Goal: Task Accomplishment & Management: Complete application form

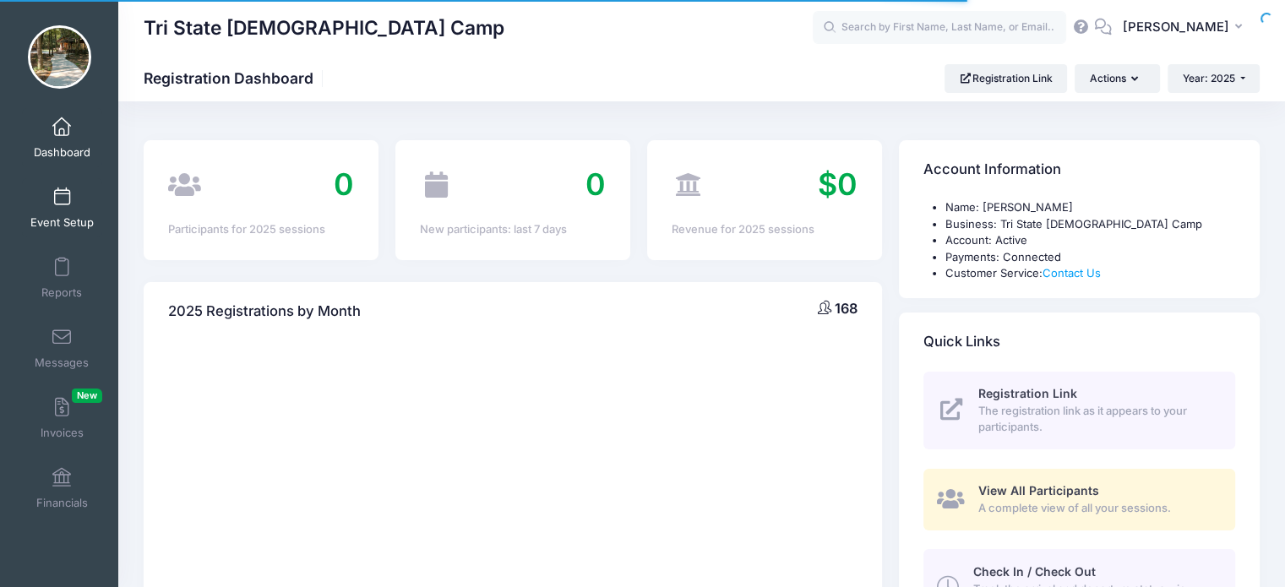
click at [62, 198] on body "Processing Request Please wait... Processing Request Please wait... Processing …" at bounding box center [642, 293] width 1285 height 587
select select
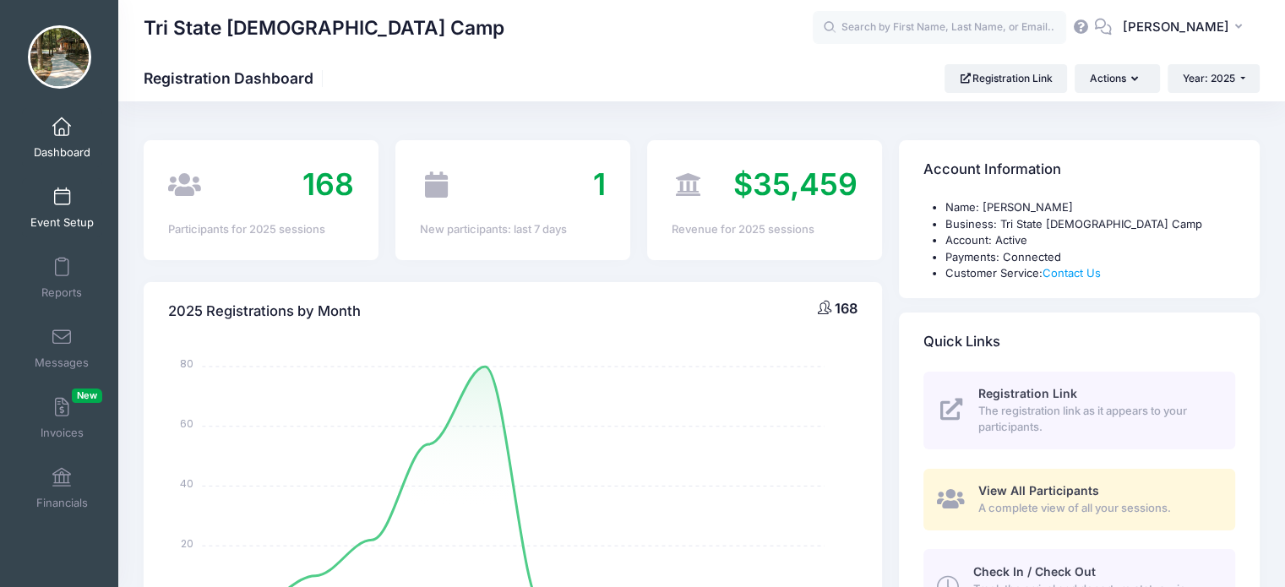
click at [62, 198] on span at bounding box center [62, 197] width 0 height 19
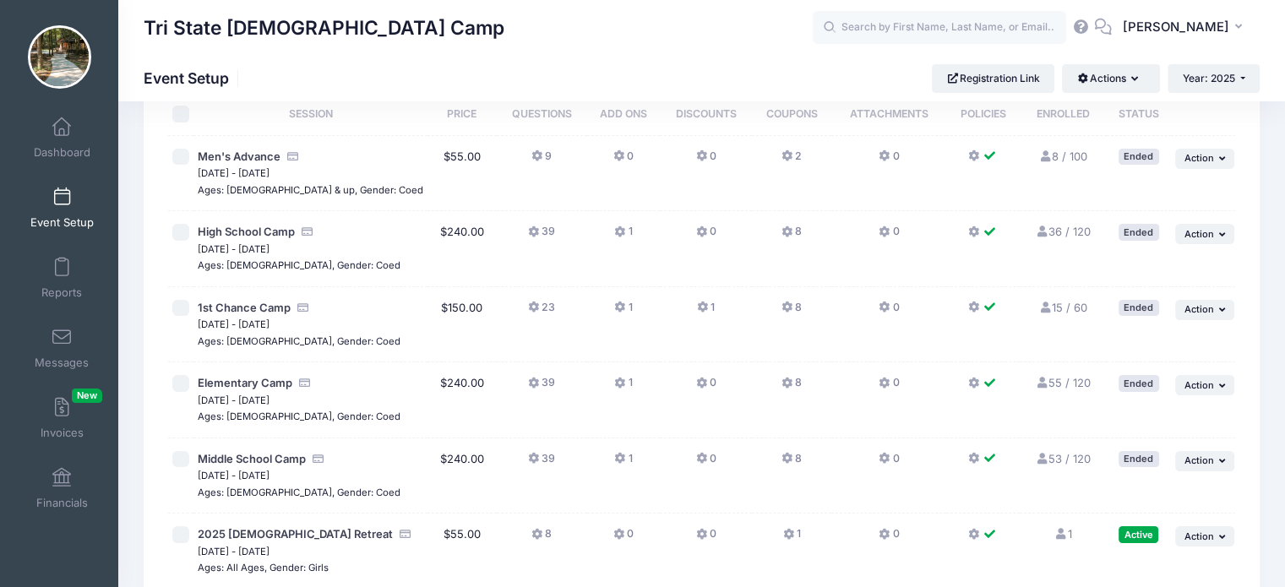
scroll to position [169, 0]
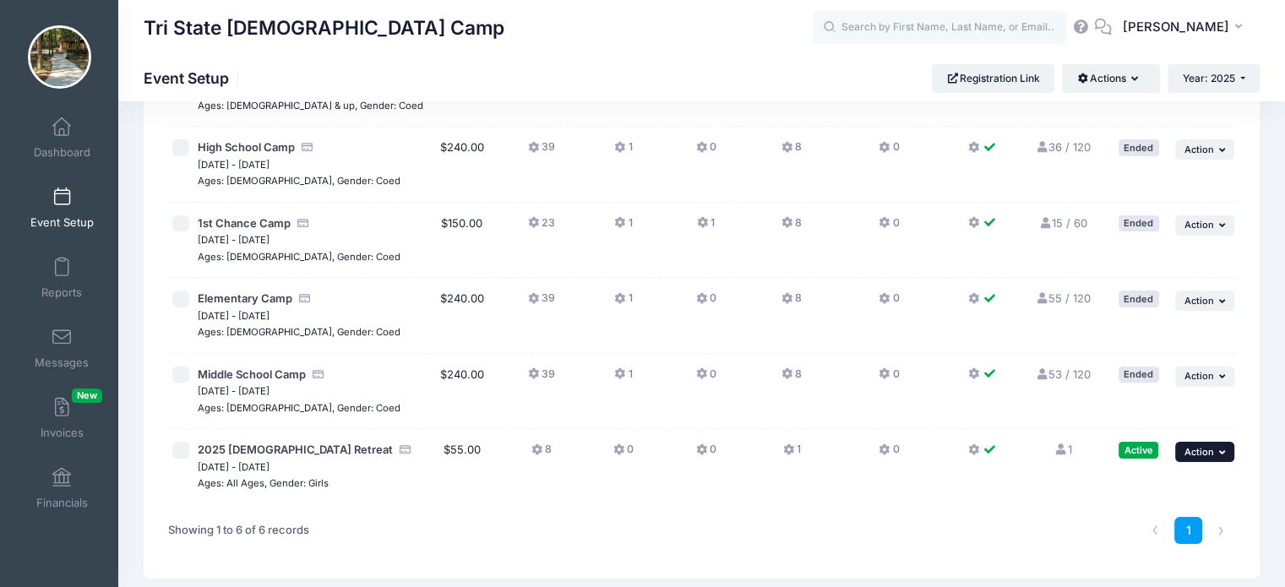
click at [1214, 450] on button "... Action" at bounding box center [1204, 452] width 59 height 20
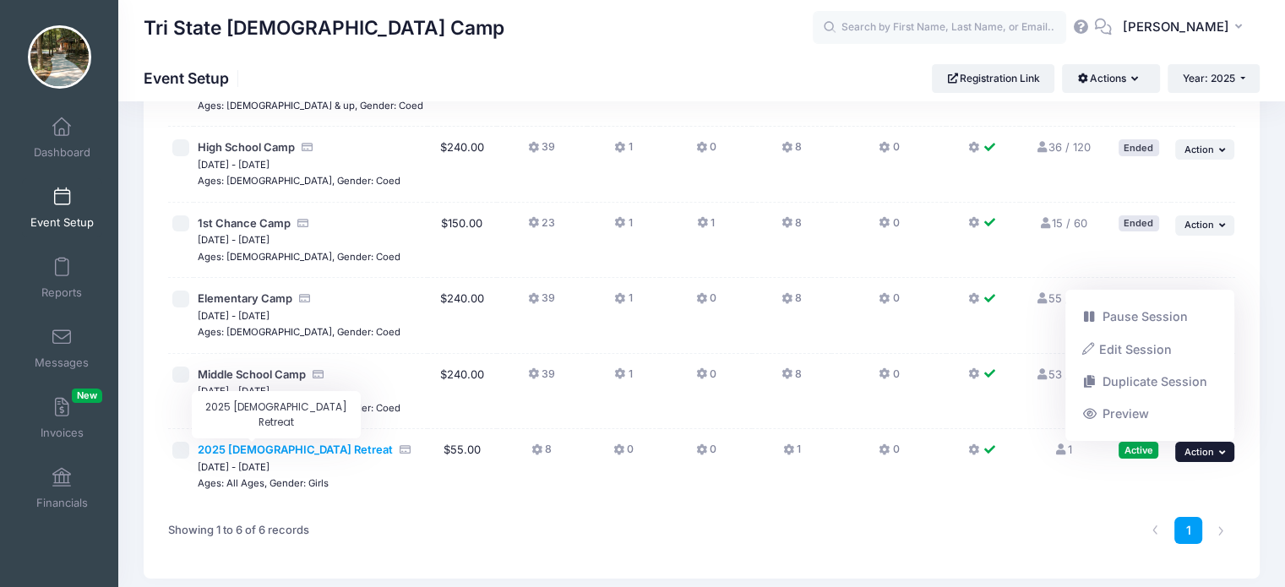
click at [233, 449] on span "2025 [DEMOGRAPHIC_DATA] Retreat" at bounding box center [295, 450] width 195 height 14
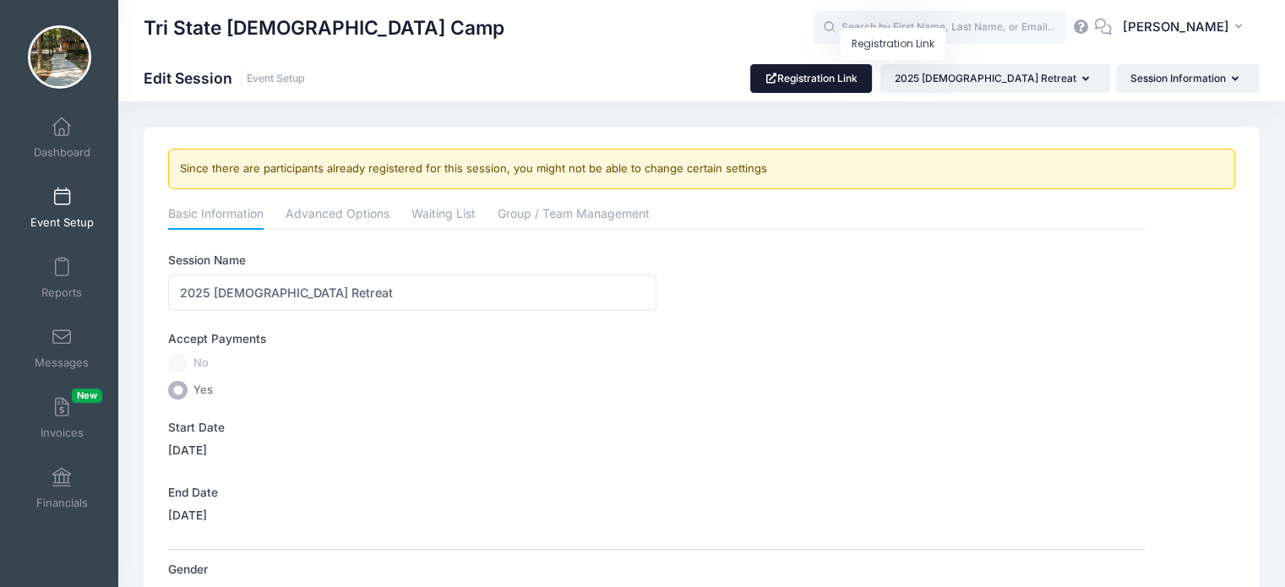
click at [872, 79] on link "Registration Link" at bounding box center [811, 78] width 122 height 29
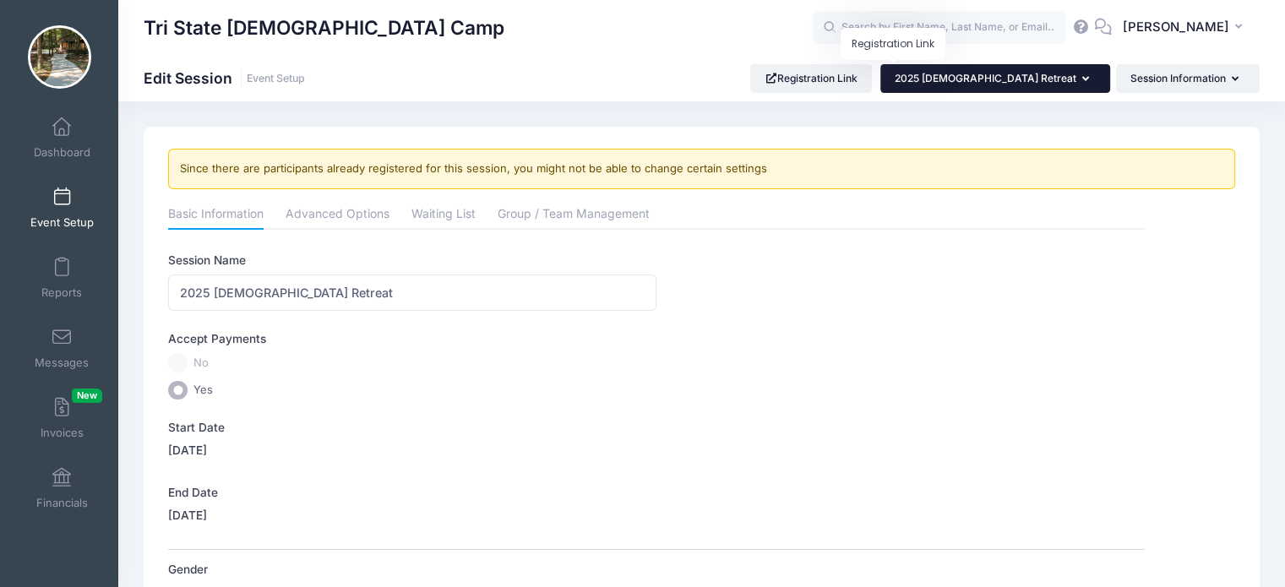
click at [1041, 88] on button "2025 [DEMOGRAPHIC_DATA] Retreat" at bounding box center [995, 78] width 230 height 29
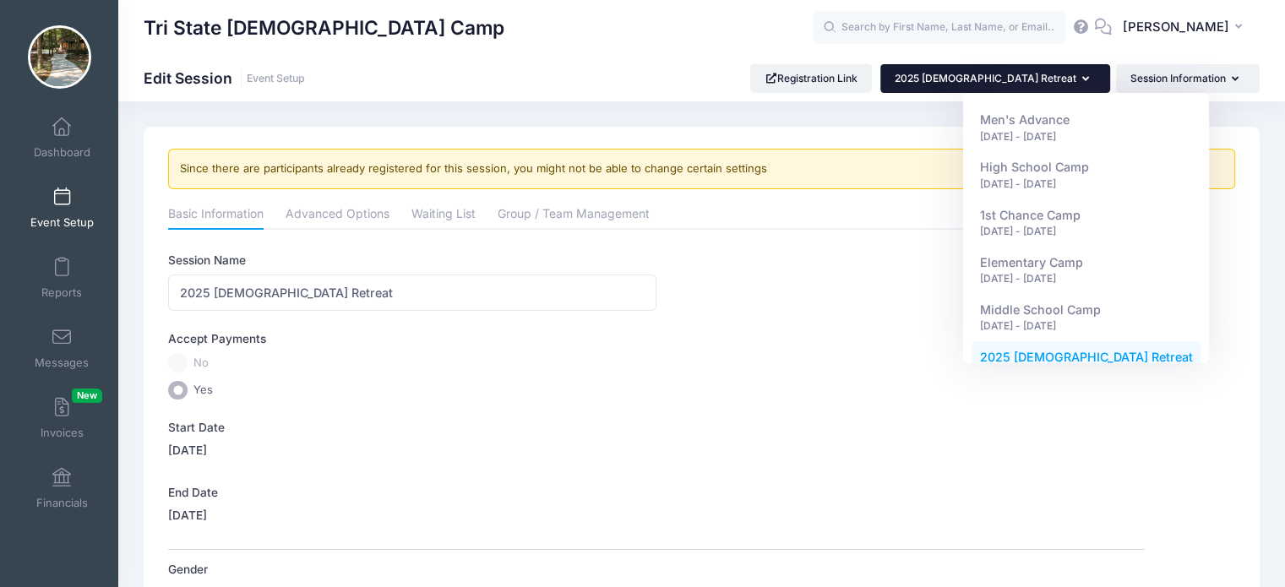
click at [1041, 88] on button "2025 [DEMOGRAPHIC_DATA] Retreat" at bounding box center [995, 78] width 230 height 29
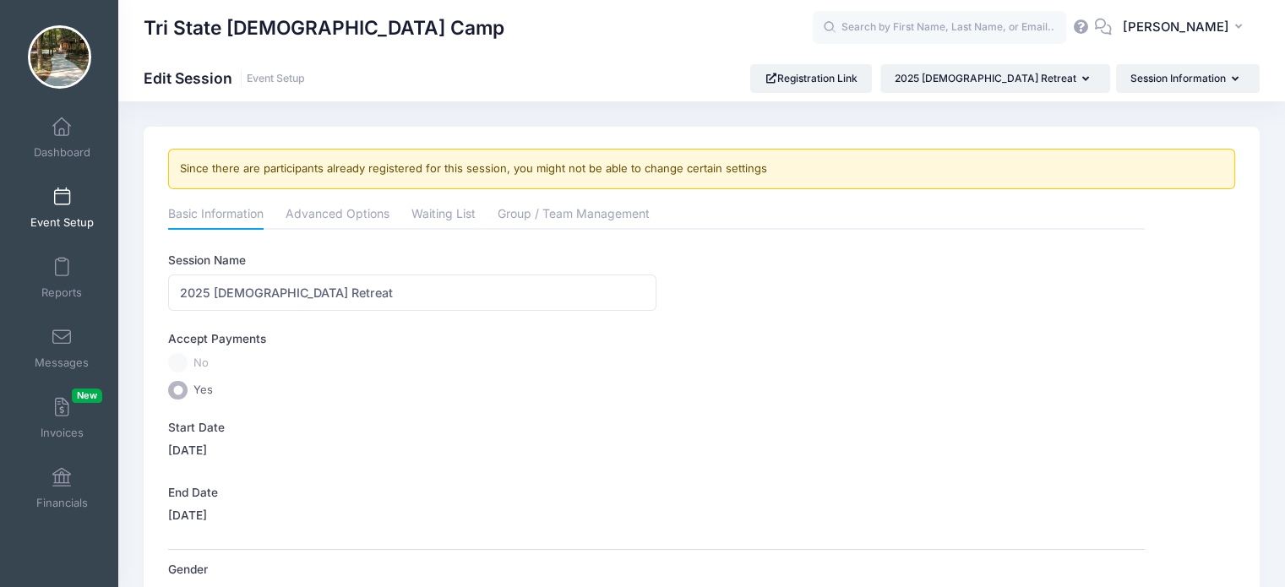
click at [63, 211] on link "Event Setup" at bounding box center [62, 207] width 80 height 59
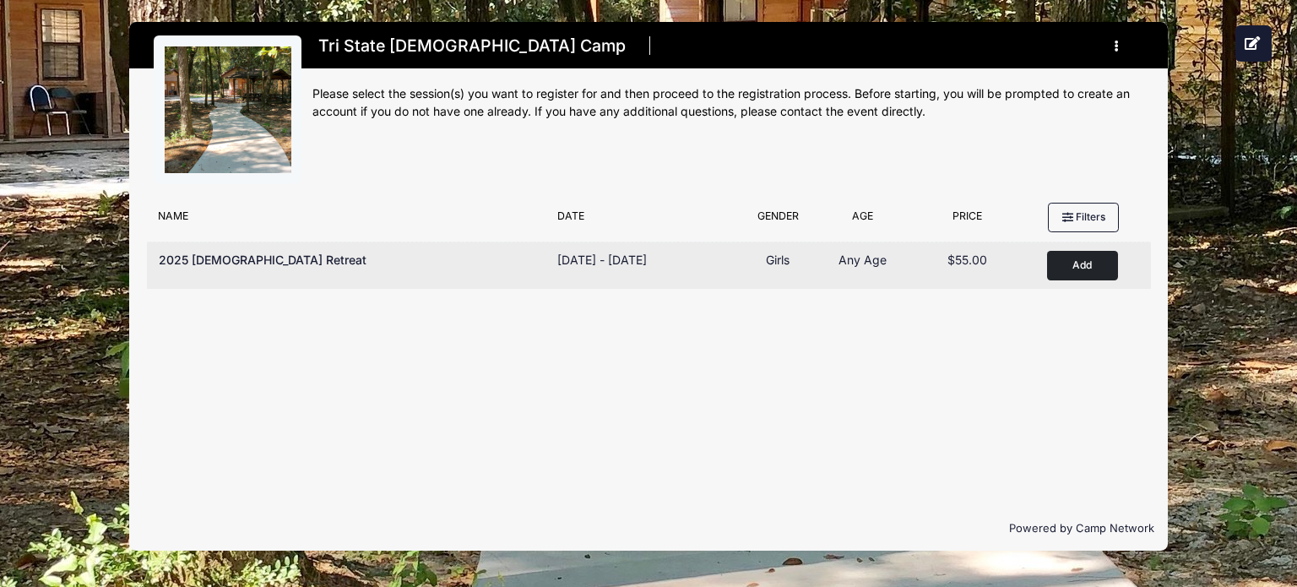
click at [226, 260] on span "2025 [DEMOGRAPHIC_DATA] Retreat" at bounding box center [263, 260] width 208 height 14
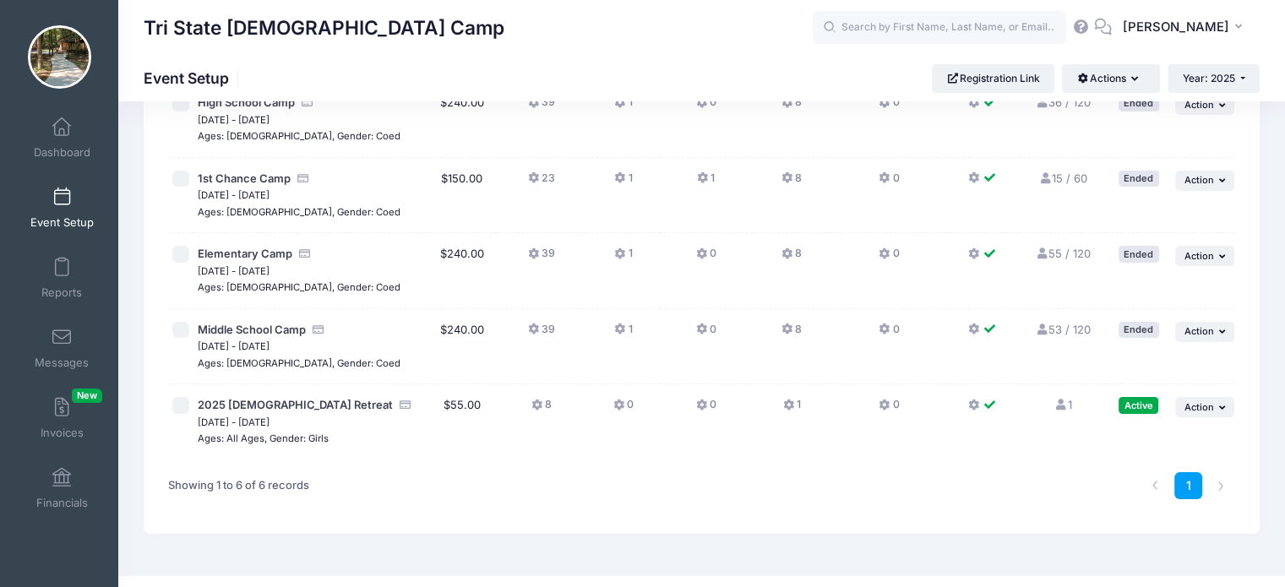
scroll to position [240, 0]
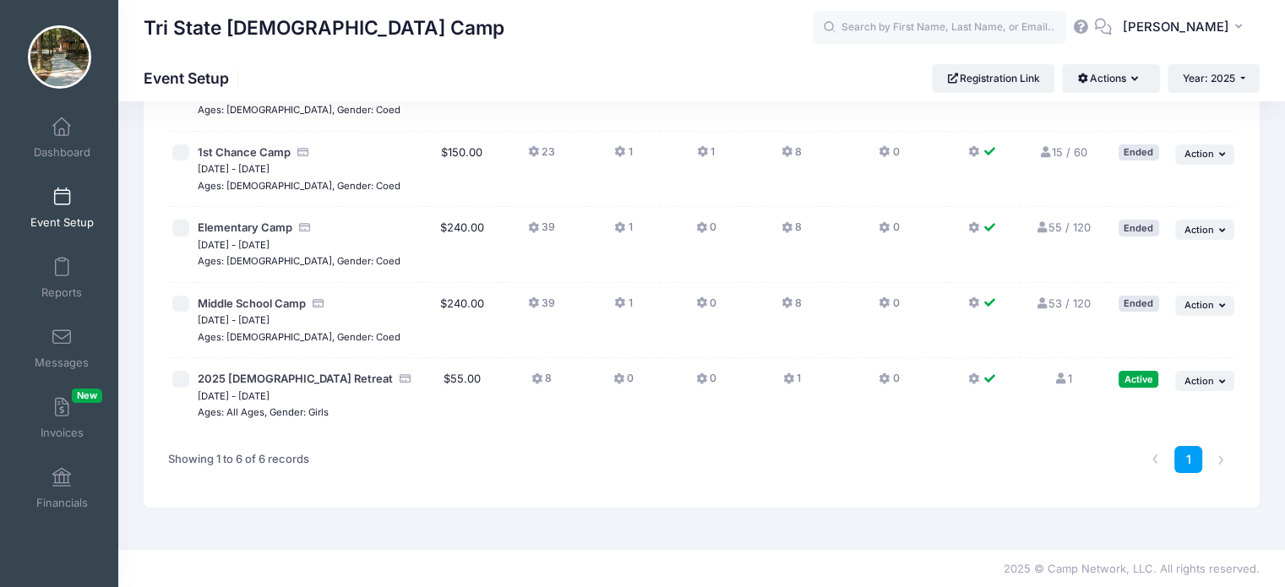
click at [1061, 375] on link "1 Full" at bounding box center [1062, 379] width 18 height 14
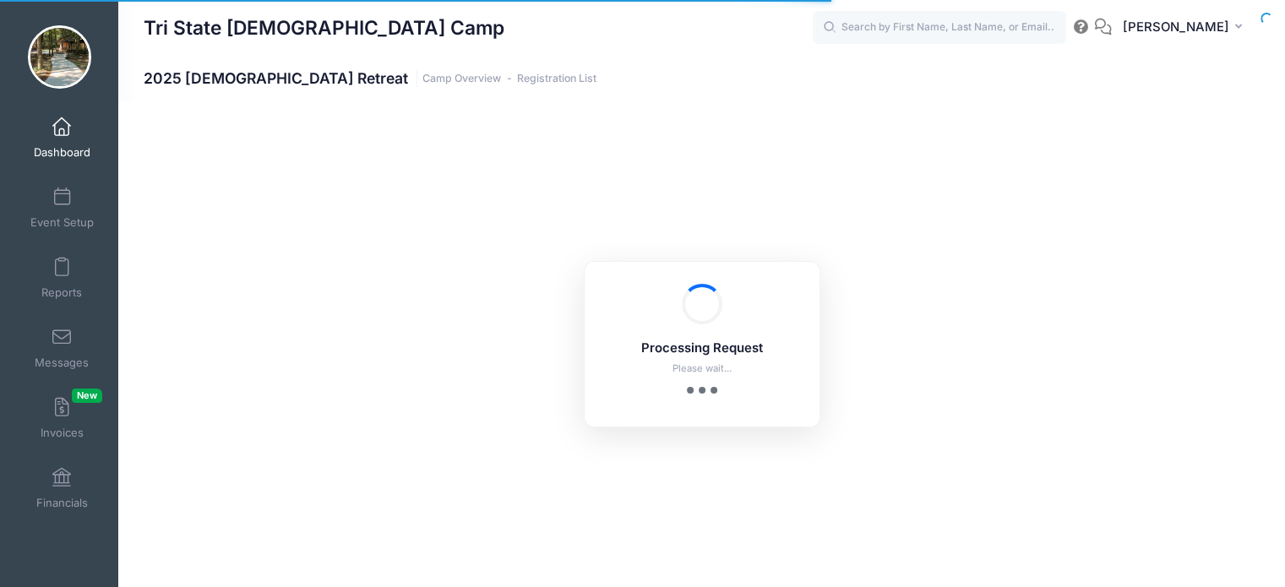
select select "10"
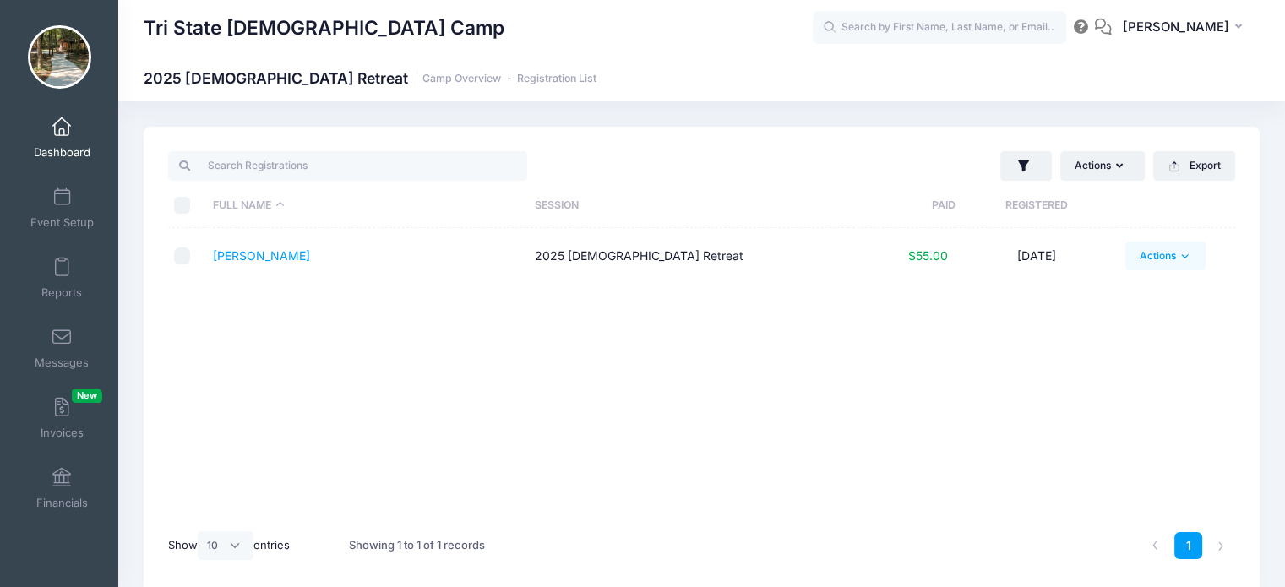
click at [1179, 254] on icon at bounding box center [1184, 256] width 13 height 13
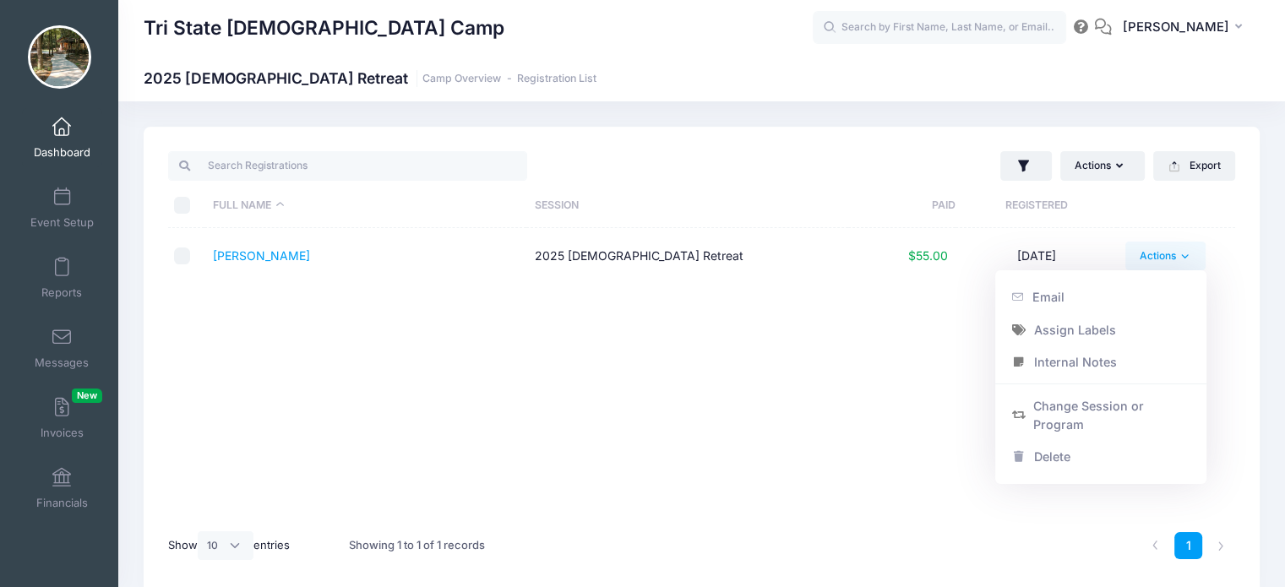
click at [941, 445] on div "Full Name Session Paid Registered Cook, Amanda 2025 Ladies Retreat $55.00 08/27…" at bounding box center [701, 373] width 1067 height 291
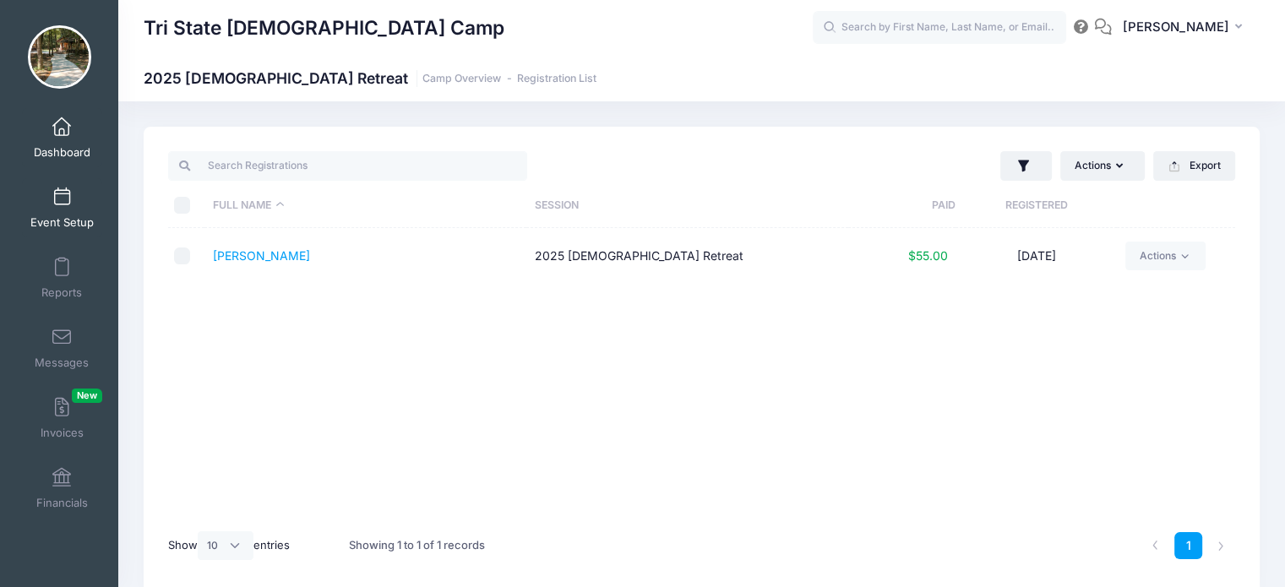
click at [67, 202] on link "Event Setup" at bounding box center [62, 207] width 80 height 59
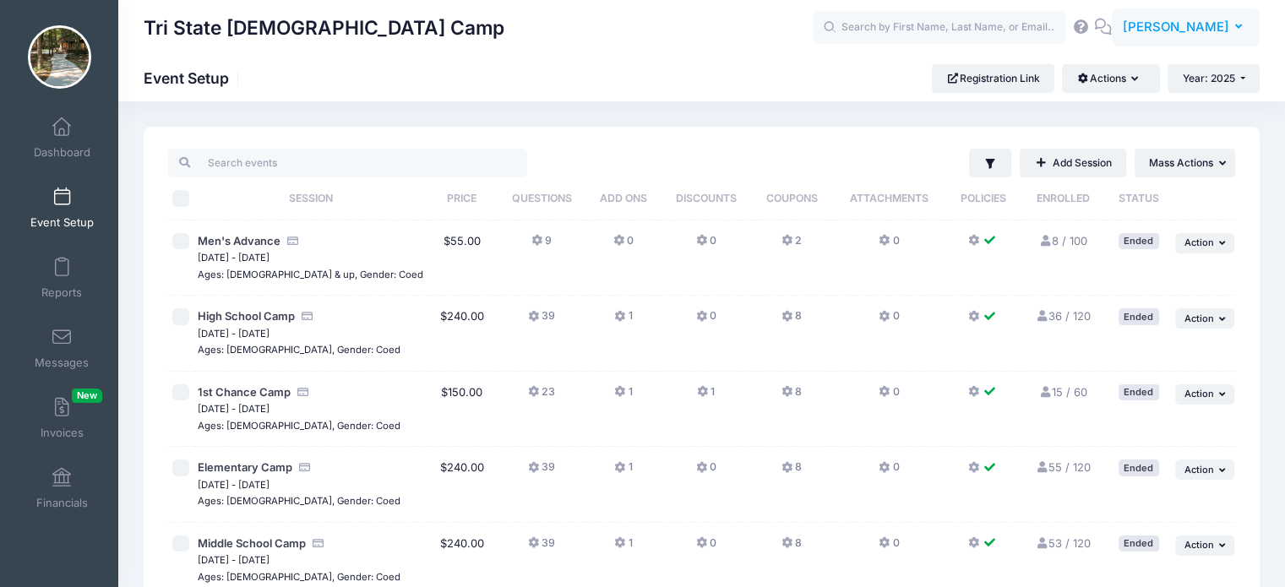
click at [1223, 26] on span "[PERSON_NAME]" at bounding box center [1175, 27] width 106 height 19
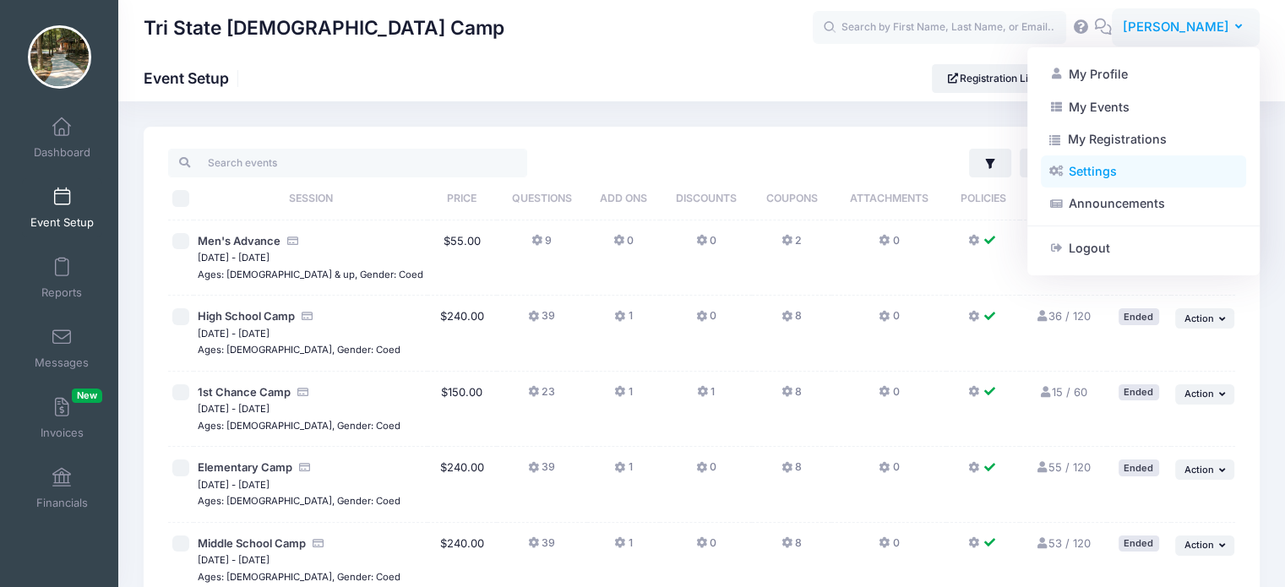
click at [1081, 177] on link "Settings" at bounding box center [1143, 171] width 205 height 32
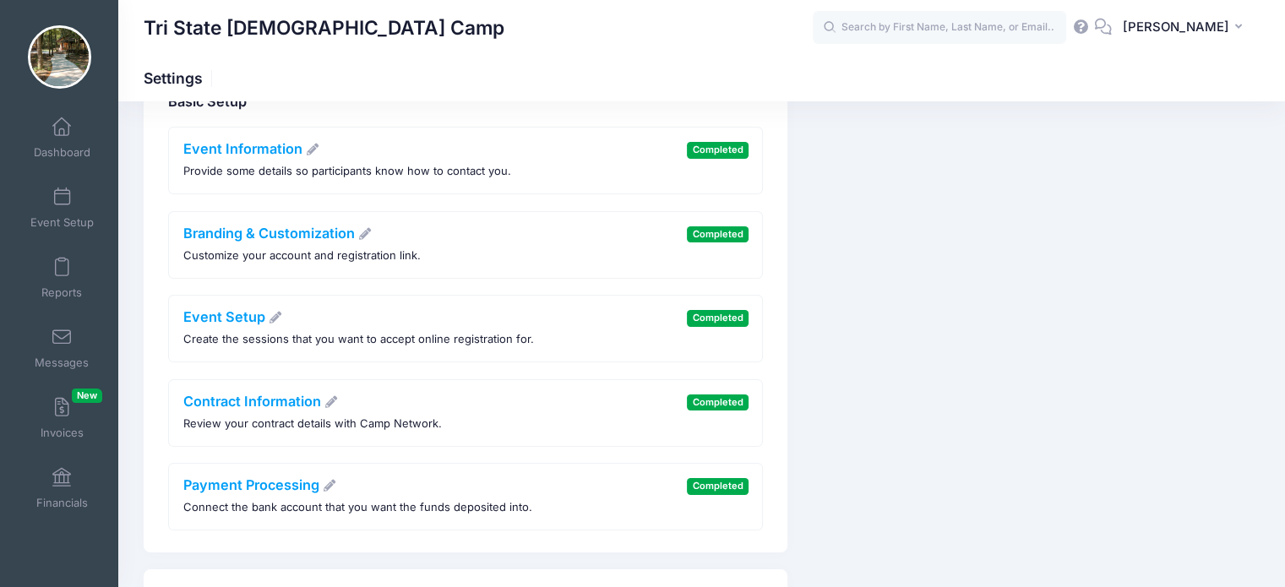
scroll to position [84, 0]
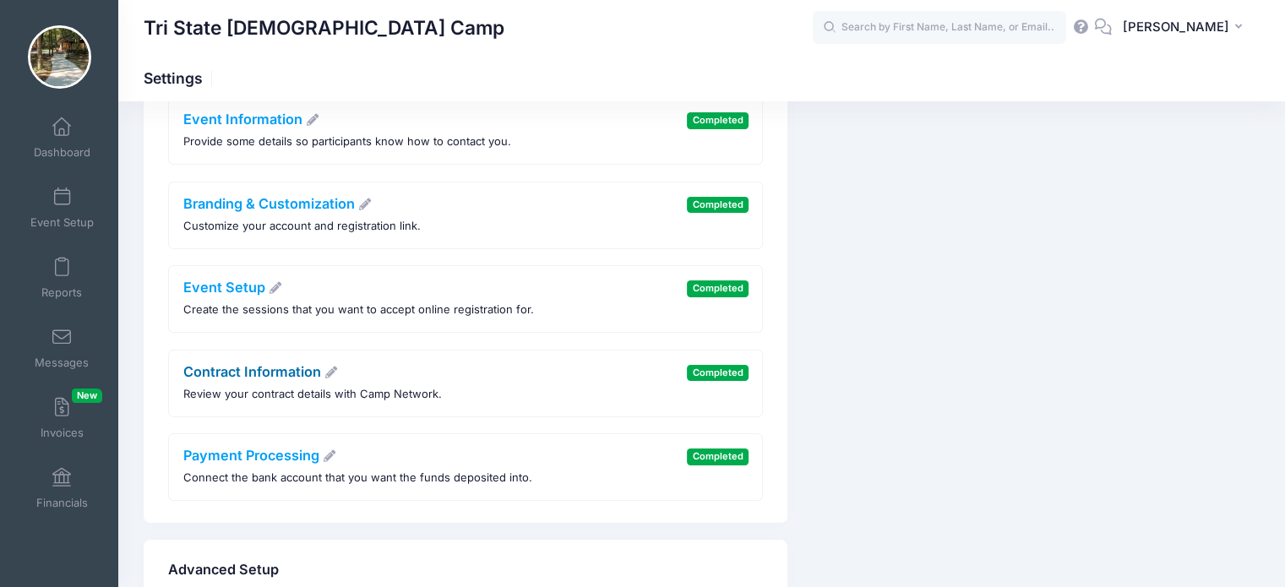
click at [274, 373] on link "Contract Information" at bounding box center [260, 371] width 155 height 17
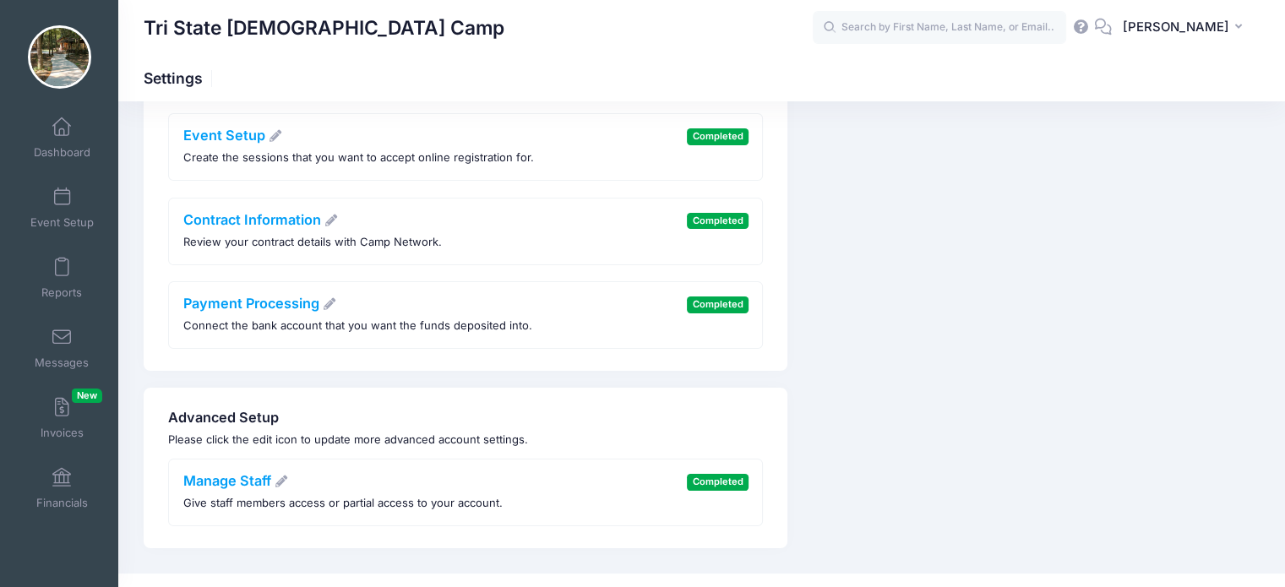
scroll to position [253, 0]
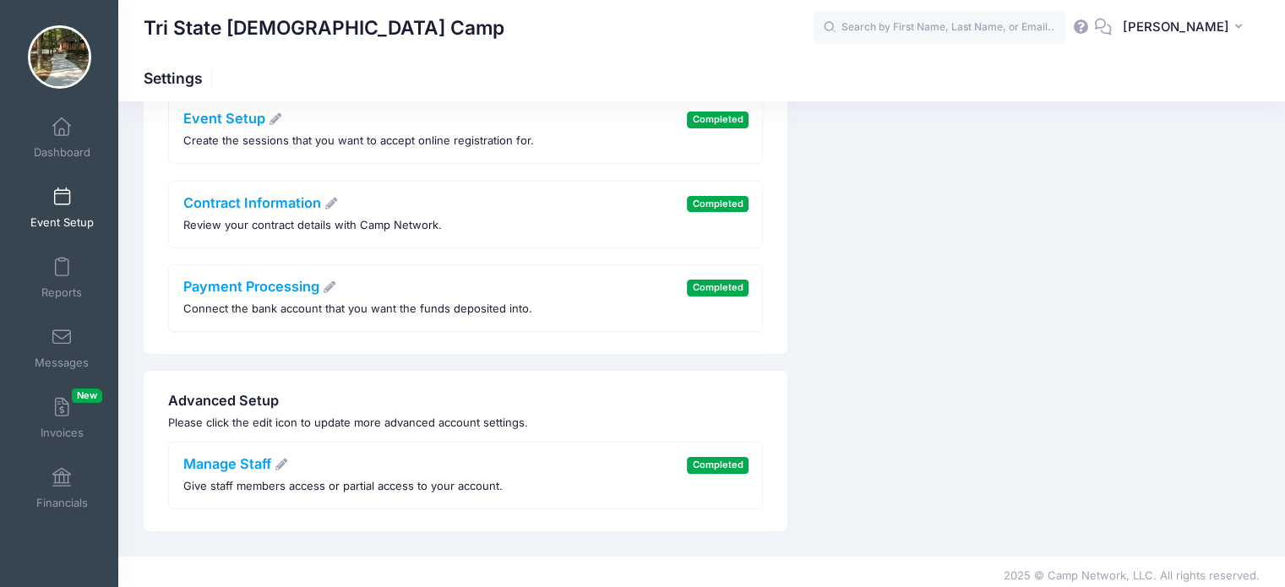
click at [62, 196] on span at bounding box center [62, 197] width 0 height 19
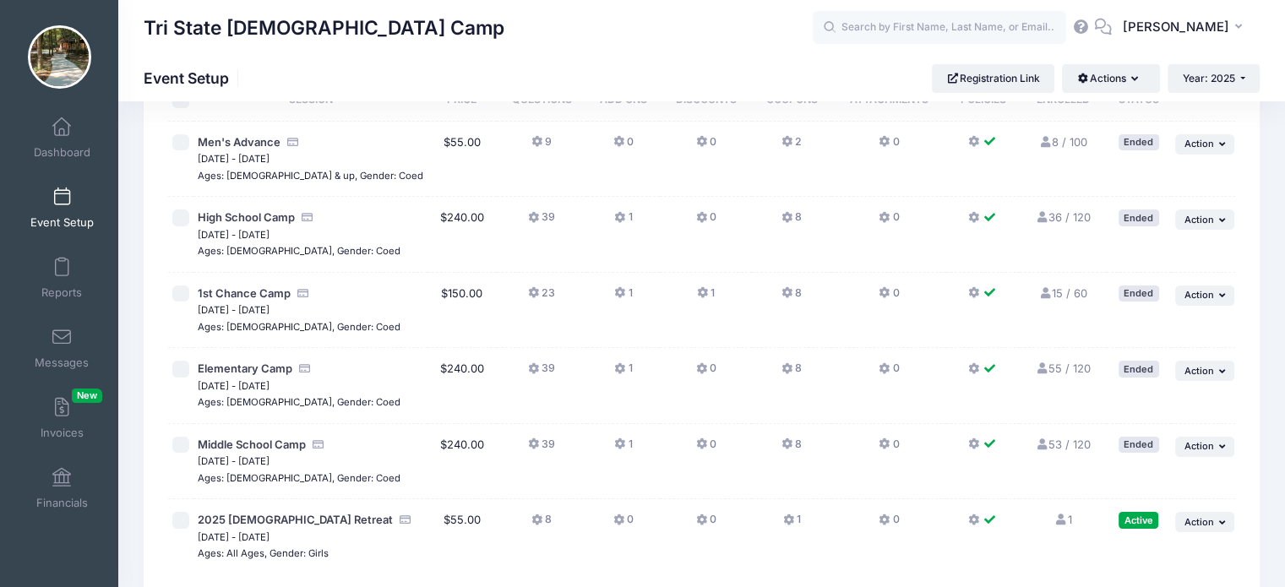
scroll to position [240, 0]
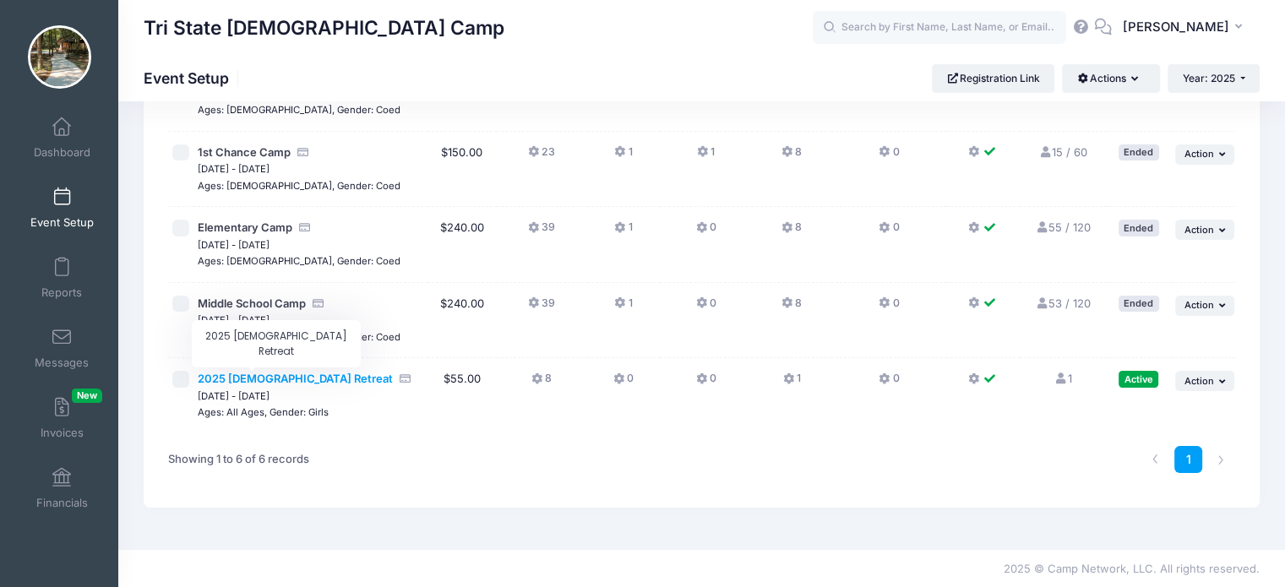
click at [220, 378] on span "2025 [DEMOGRAPHIC_DATA] Retreat" at bounding box center [295, 379] width 195 height 14
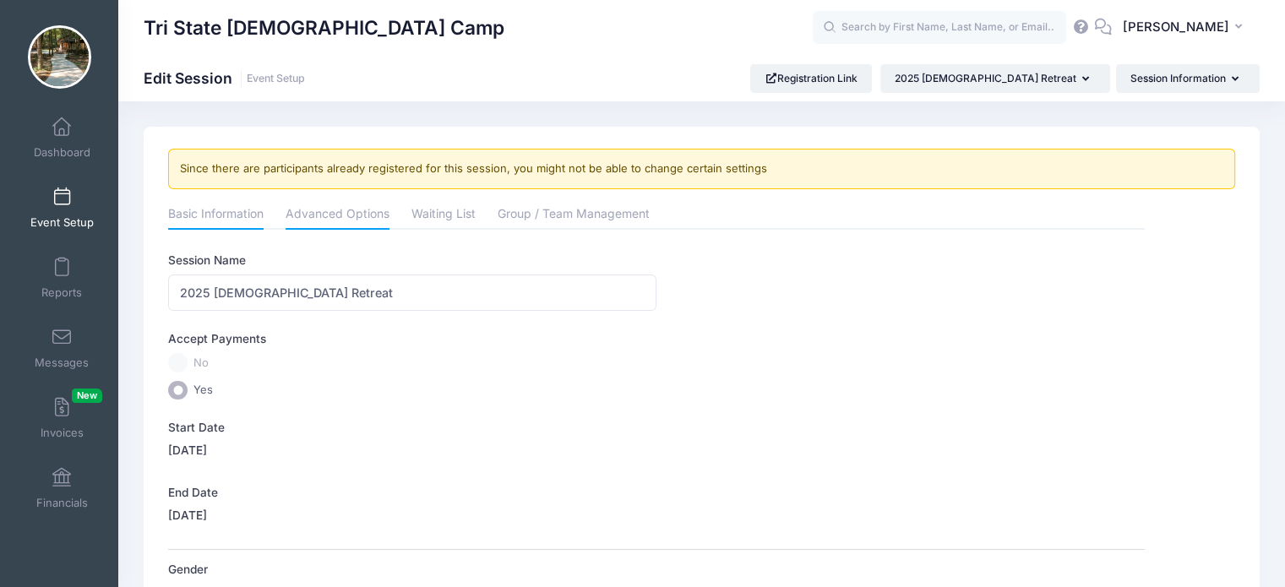
click at [342, 209] on link "Advanced Options" at bounding box center [337, 215] width 104 height 30
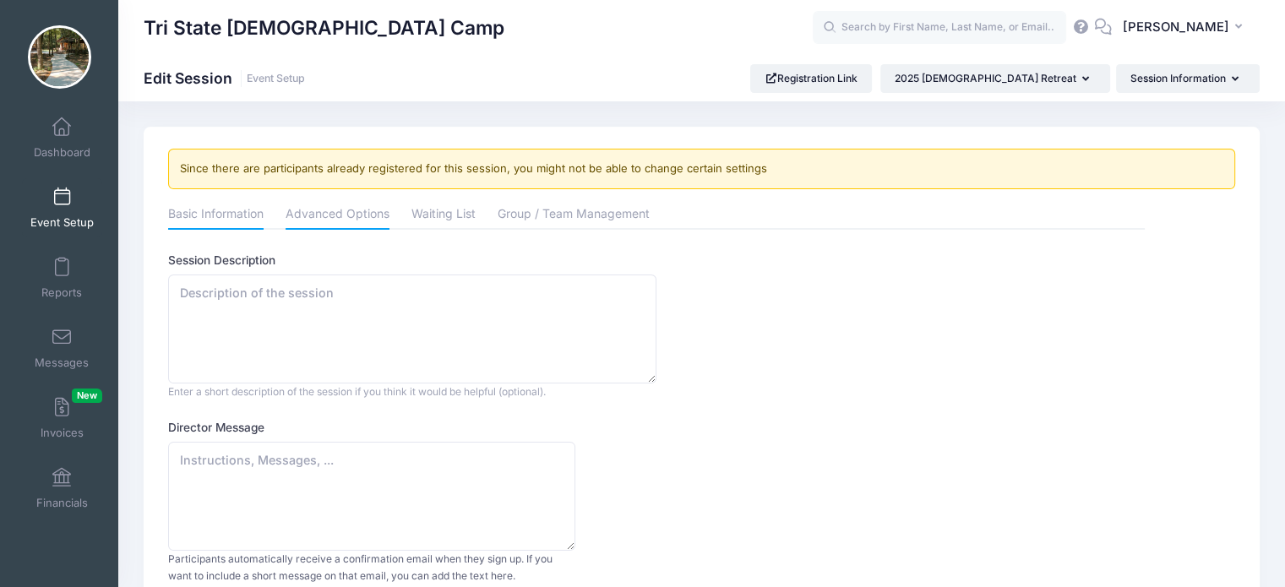
click at [223, 218] on link "Basic Information" at bounding box center [215, 215] width 95 height 30
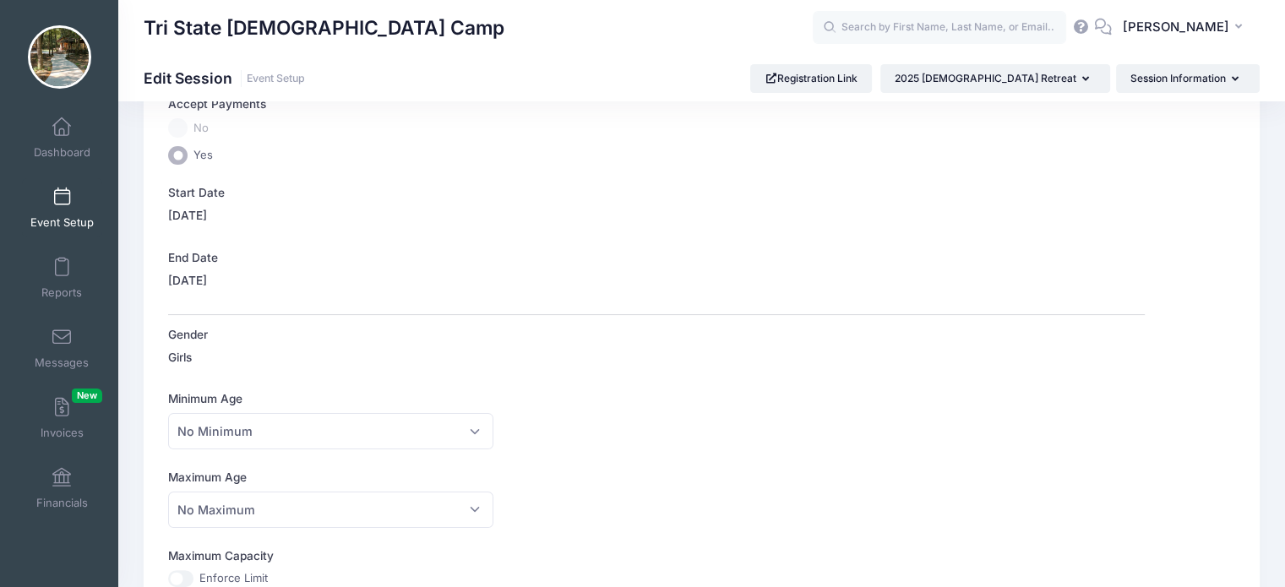
scroll to position [209, 0]
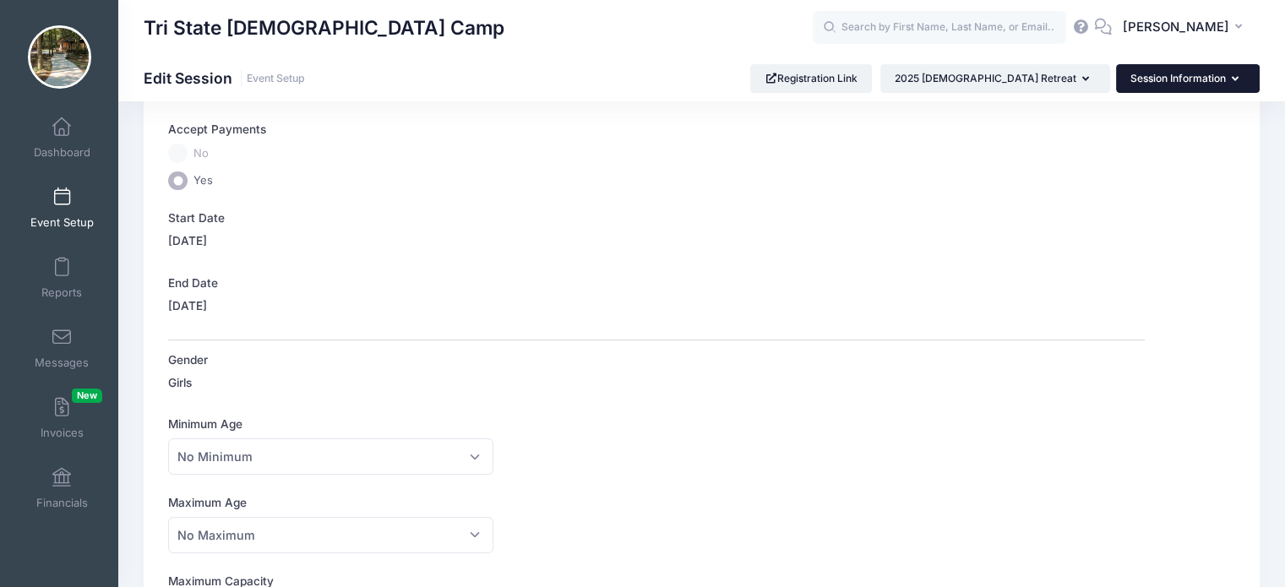
click at [1203, 73] on button "Session Information" at bounding box center [1188, 78] width 144 height 29
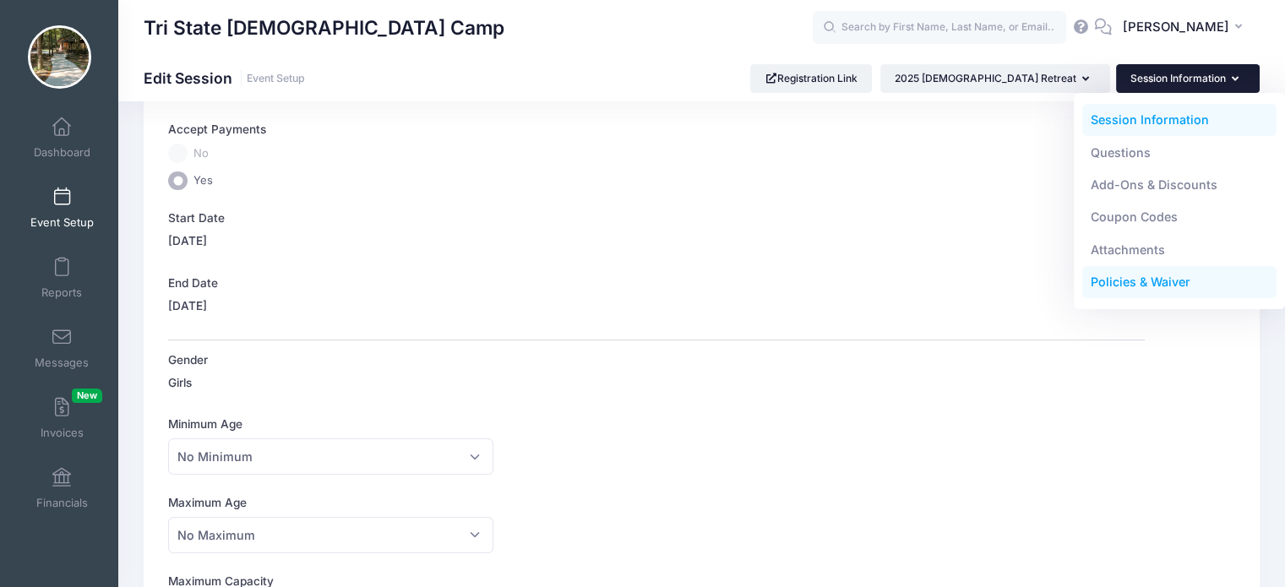
click at [1155, 278] on link "Policies & Waiver" at bounding box center [1179, 282] width 195 height 32
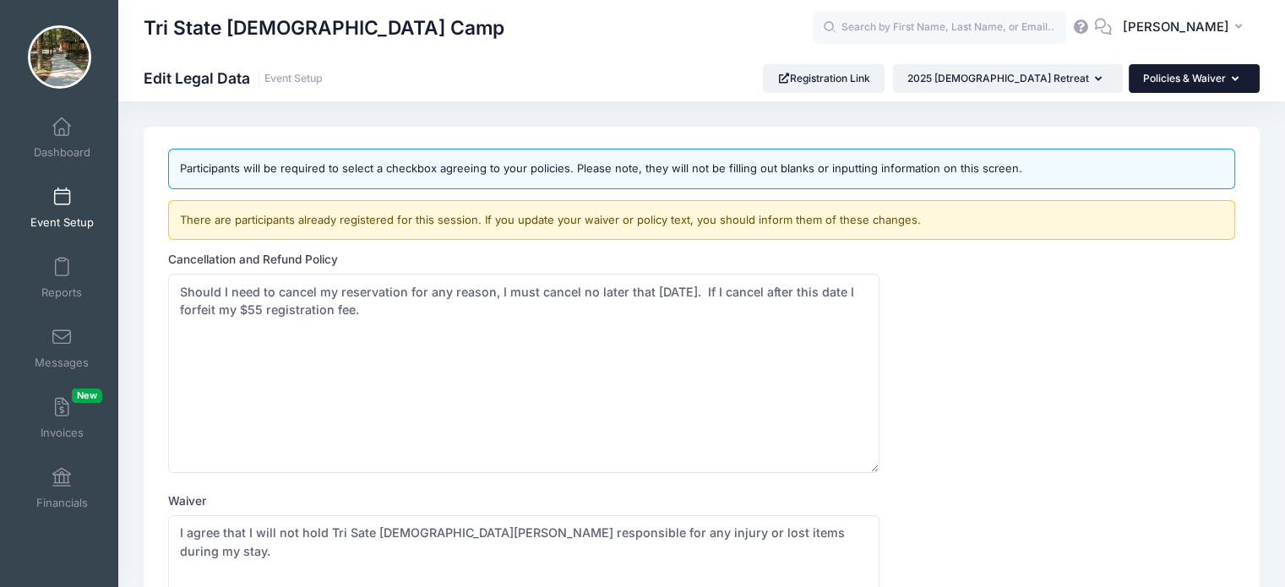
click at [1225, 77] on button "Policies & Waiver" at bounding box center [1193, 78] width 131 height 29
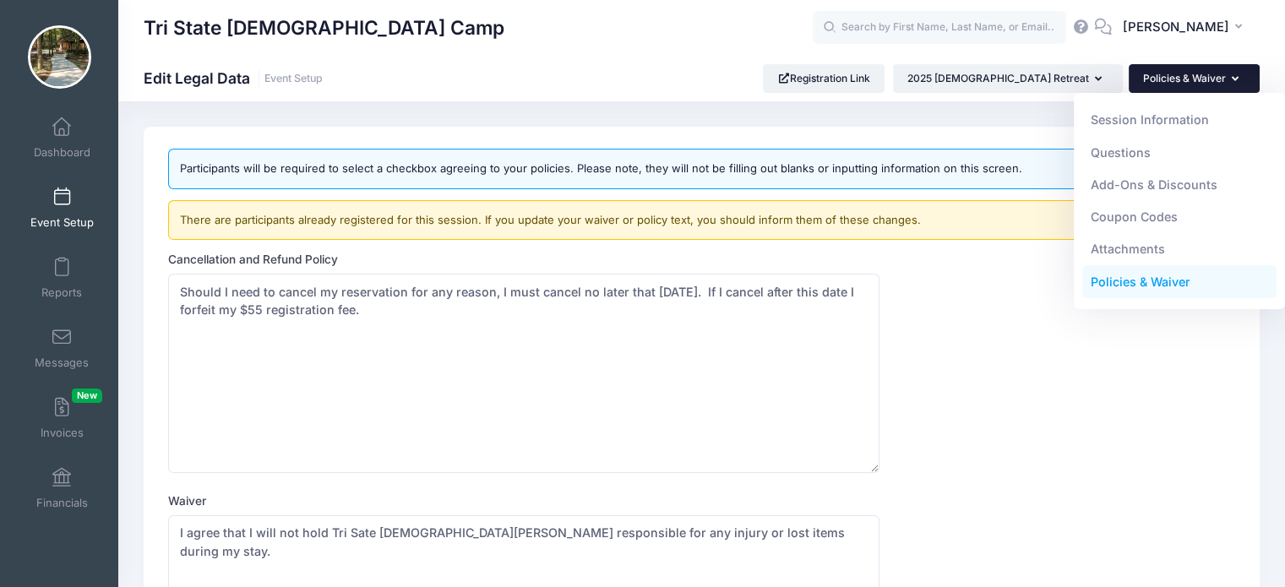
click at [1090, 25] on icon at bounding box center [1081, 26] width 19 height 11
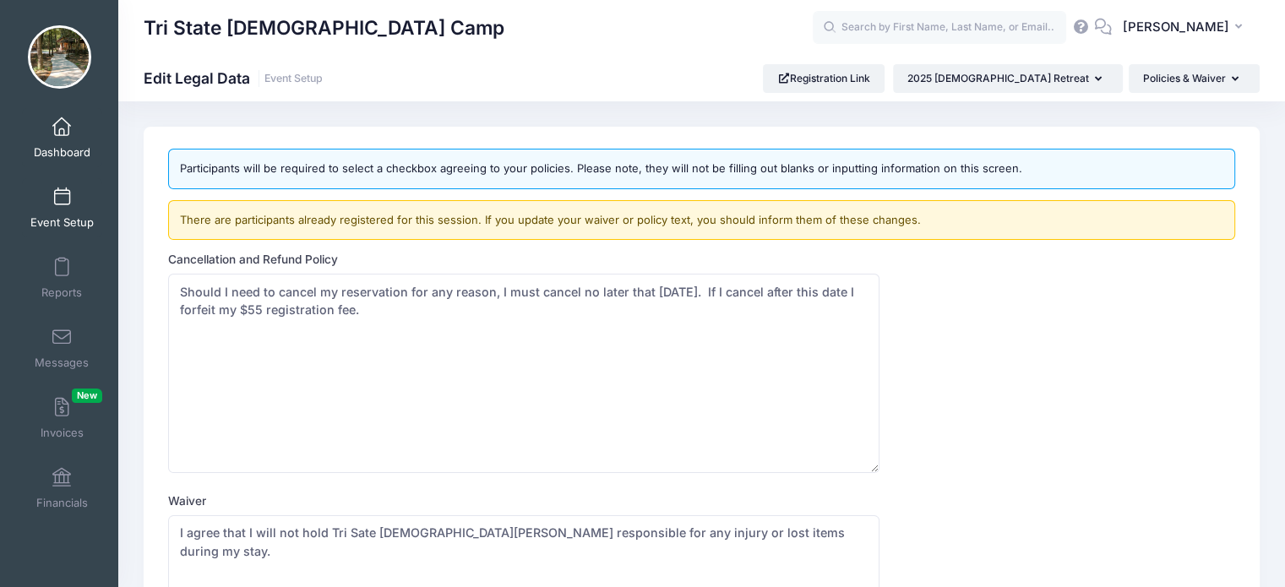
click at [66, 148] on span "Dashboard" at bounding box center [62, 152] width 57 height 14
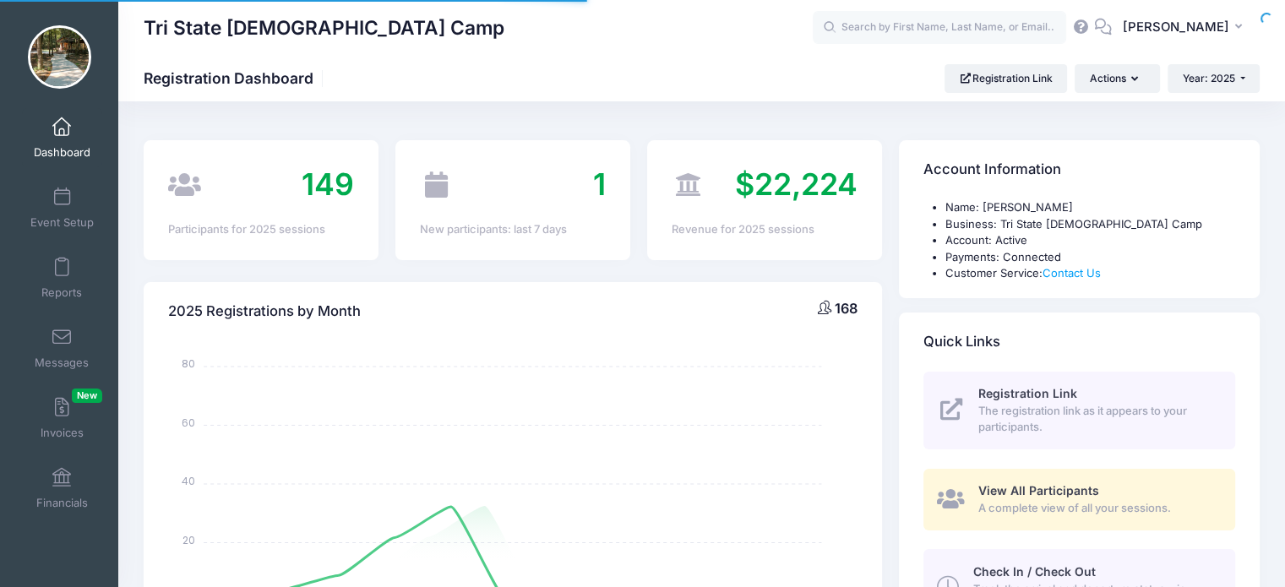
select select
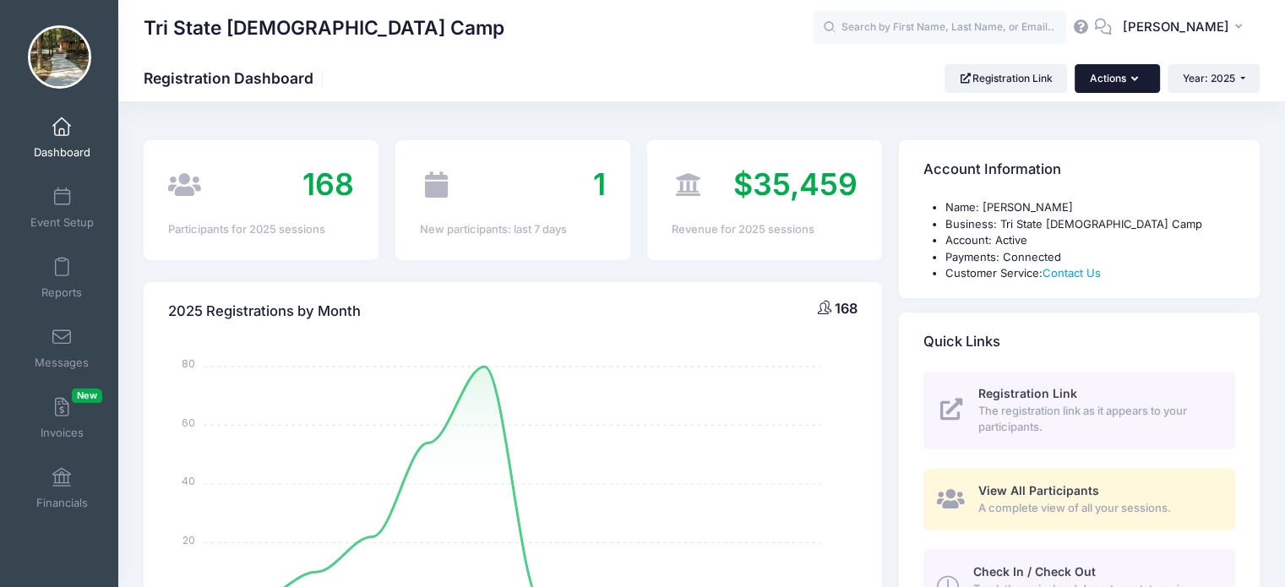
click at [1133, 79] on icon "button" at bounding box center [1138, 79] width 14 height 0
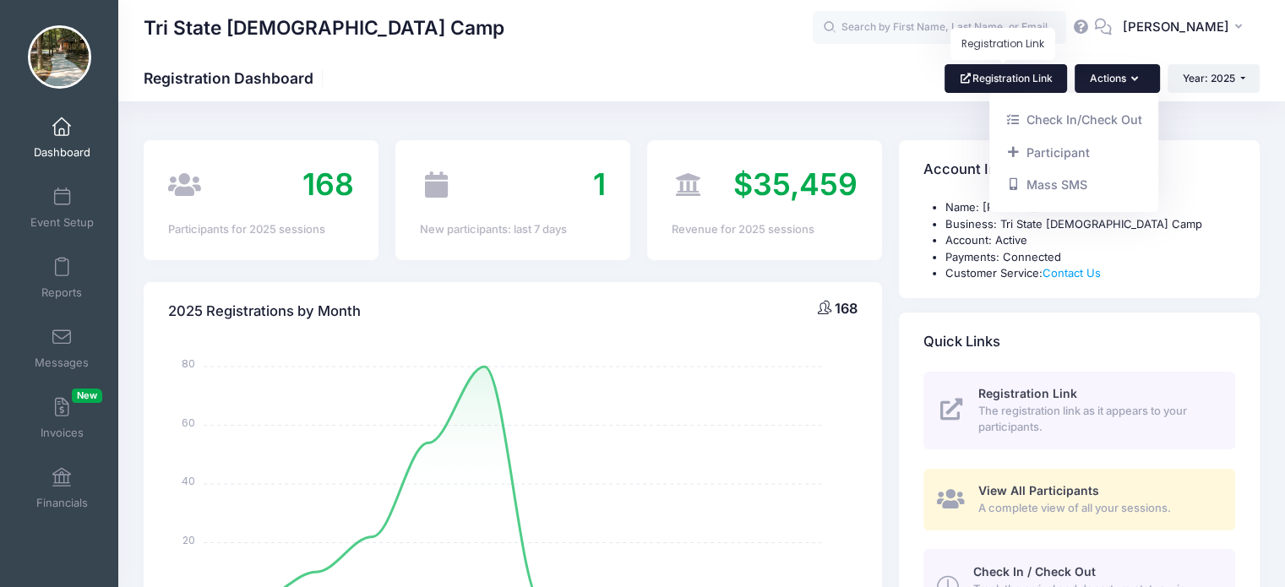
click at [1013, 81] on link "Registration Link" at bounding box center [1005, 78] width 122 height 29
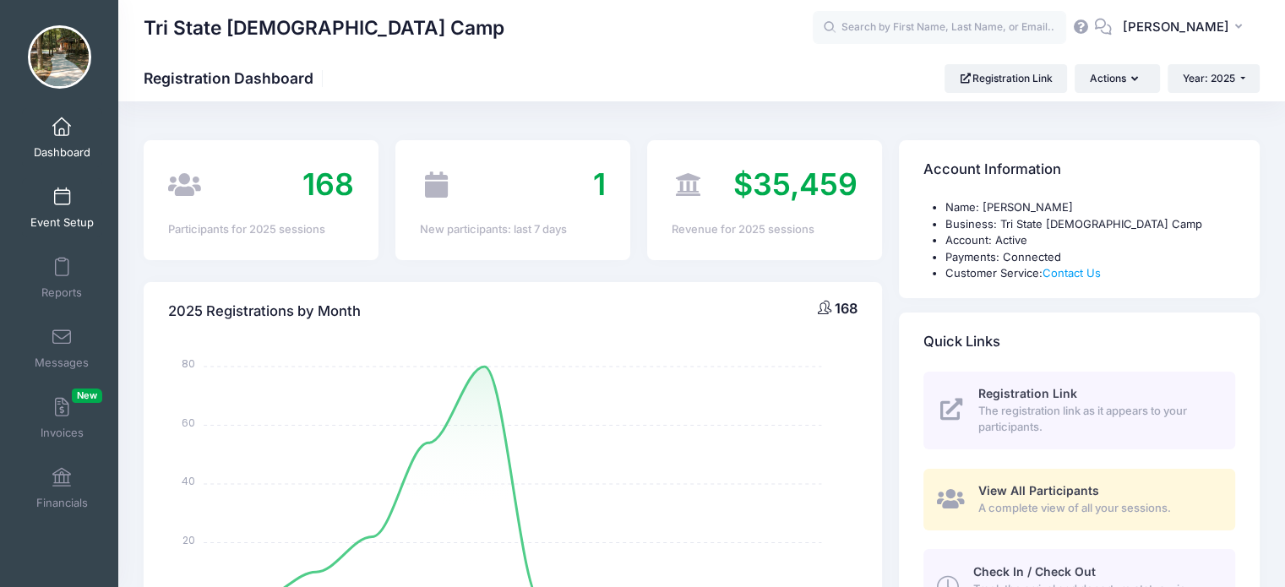
click at [73, 198] on link "Event Setup" at bounding box center [62, 207] width 80 height 59
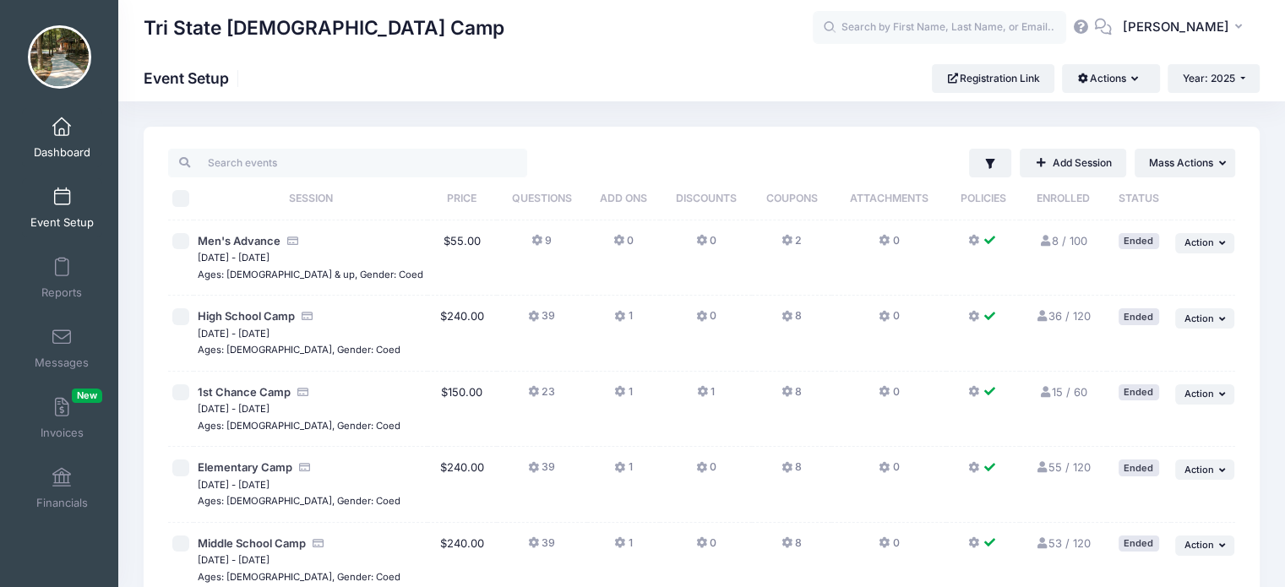
click at [68, 148] on span "Dashboard" at bounding box center [62, 152] width 57 height 14
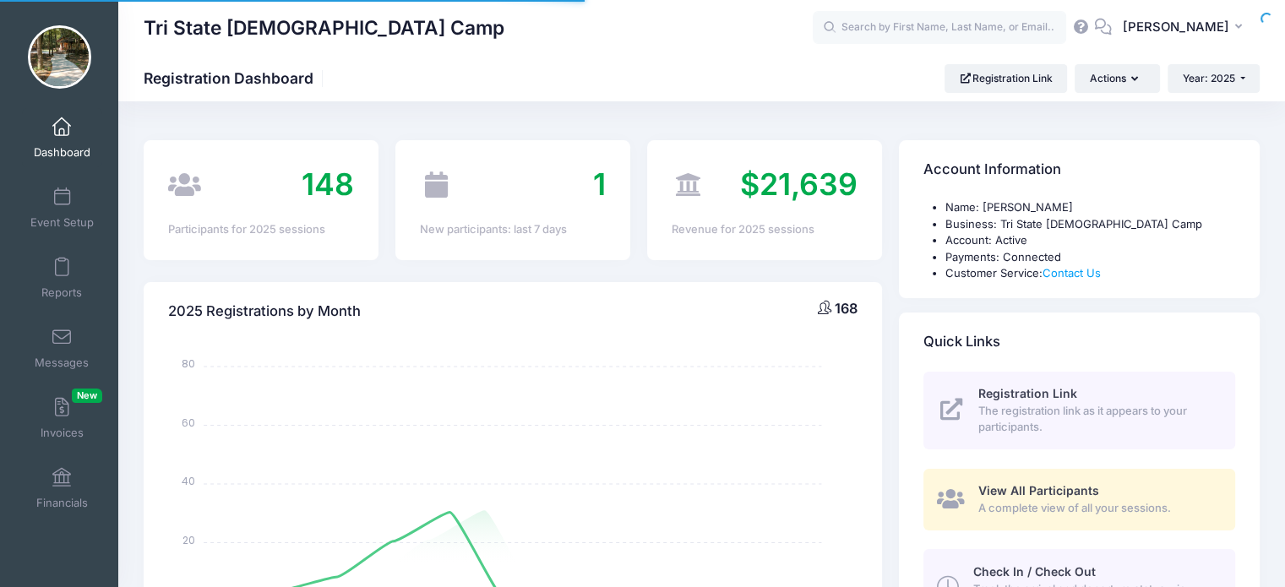
select select
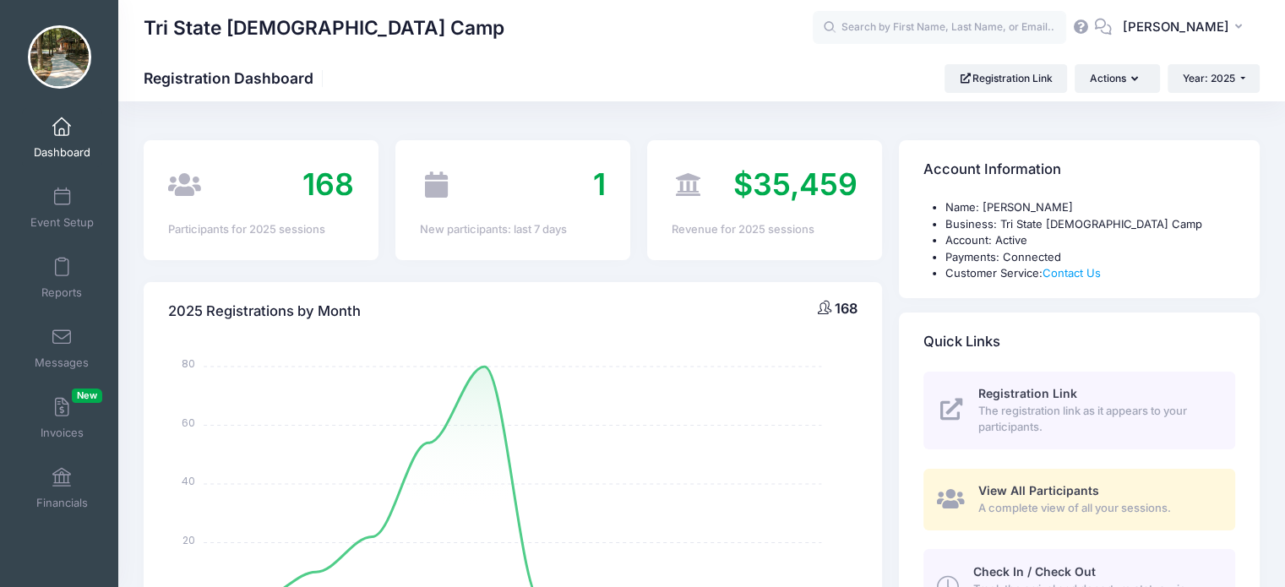
click at [1041, 413] on span "The registration link as it appears to your participants." at bounding box center [1096, 419] width 237 height 33
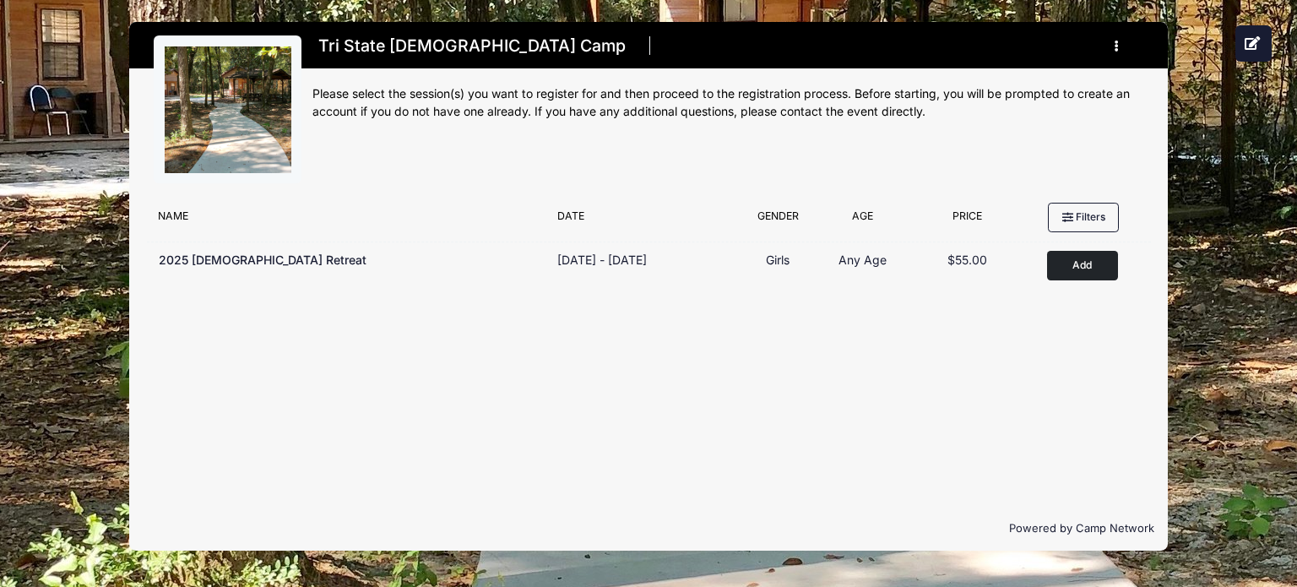
drag, startPoint x: 240, startPoint y: 264, endPoint x: 361, endPoint y: 333, distance: 139.2
click at [361, 333] on div "Filter Options High School High School No sessions found matching your criteria…" at bounding box center [648, 350] width 1039 height 312
click at [1118, 46] on icon "button" at bounding box center [1122, 46] width 14 height 0
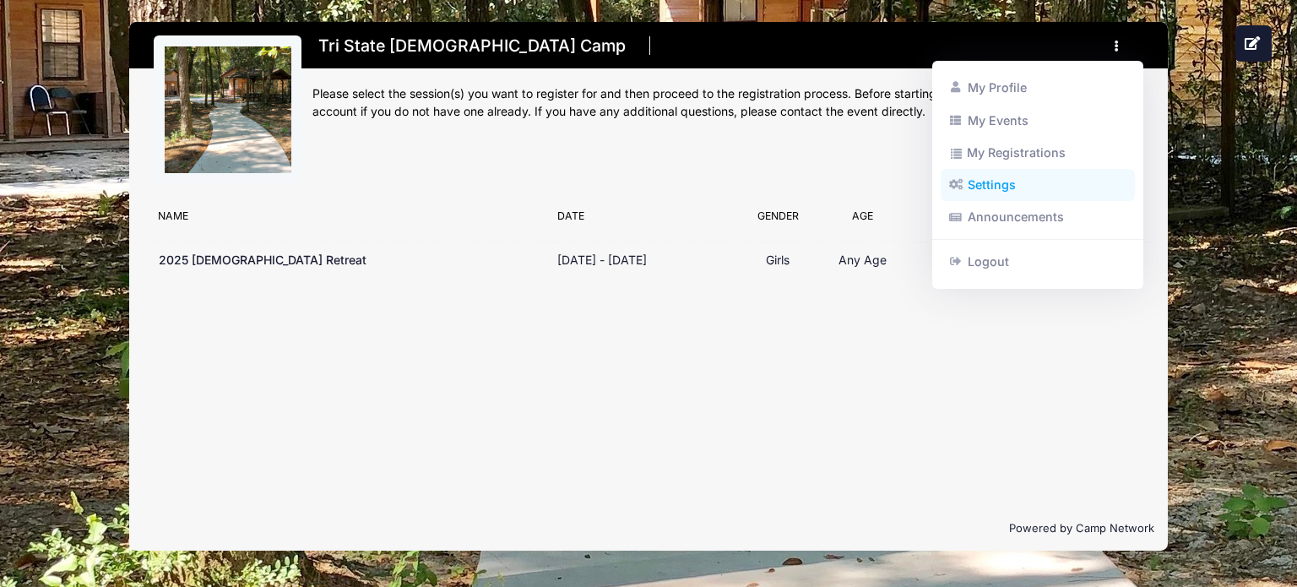
click at [990, 192] on link "Settings" at bounding box center [1038, 185] width 195 height 32
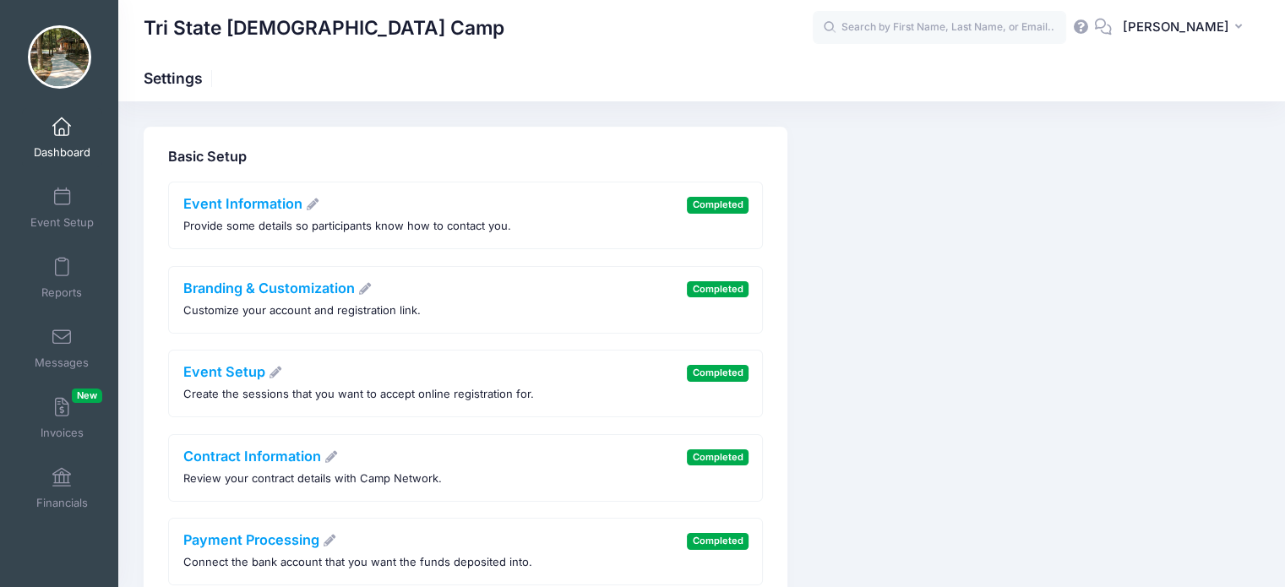
click at [62, 130] on span at bounding box center [62, 127] width 0 height 19
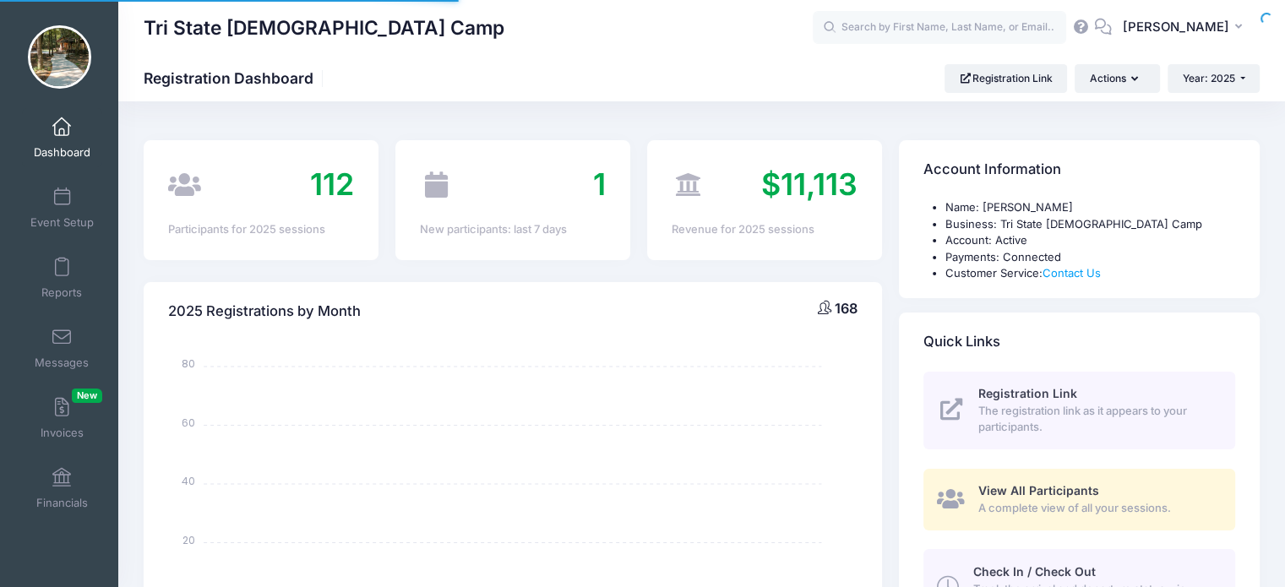
select select
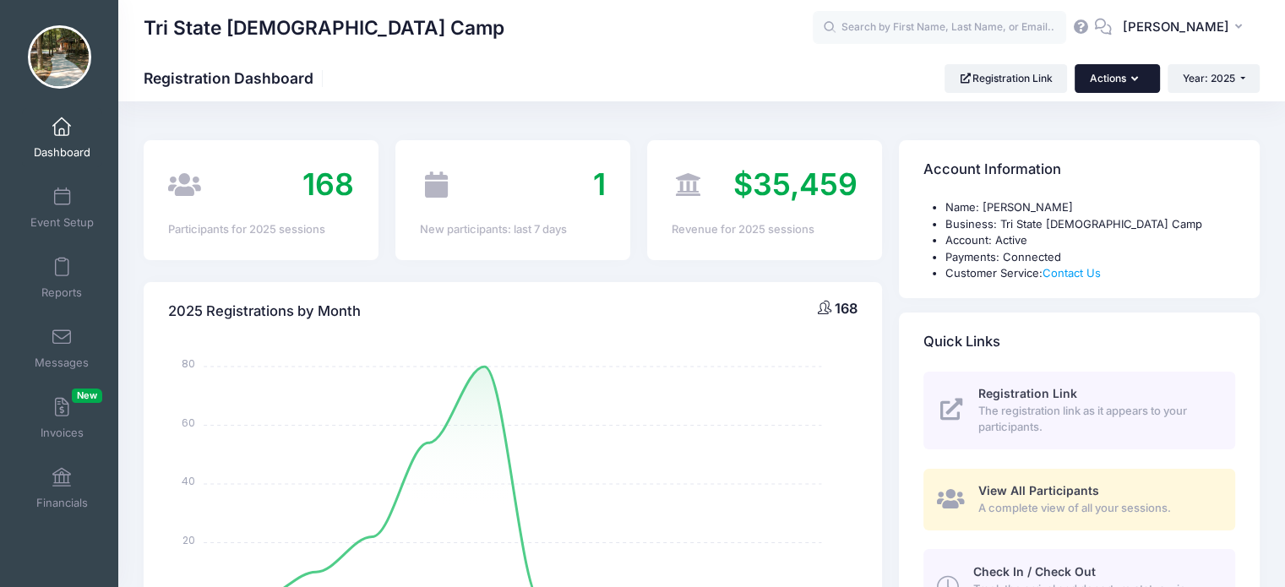
click at [1125, 80] on button "Actions" at bounding box center [1116, 78] width 84 height 29
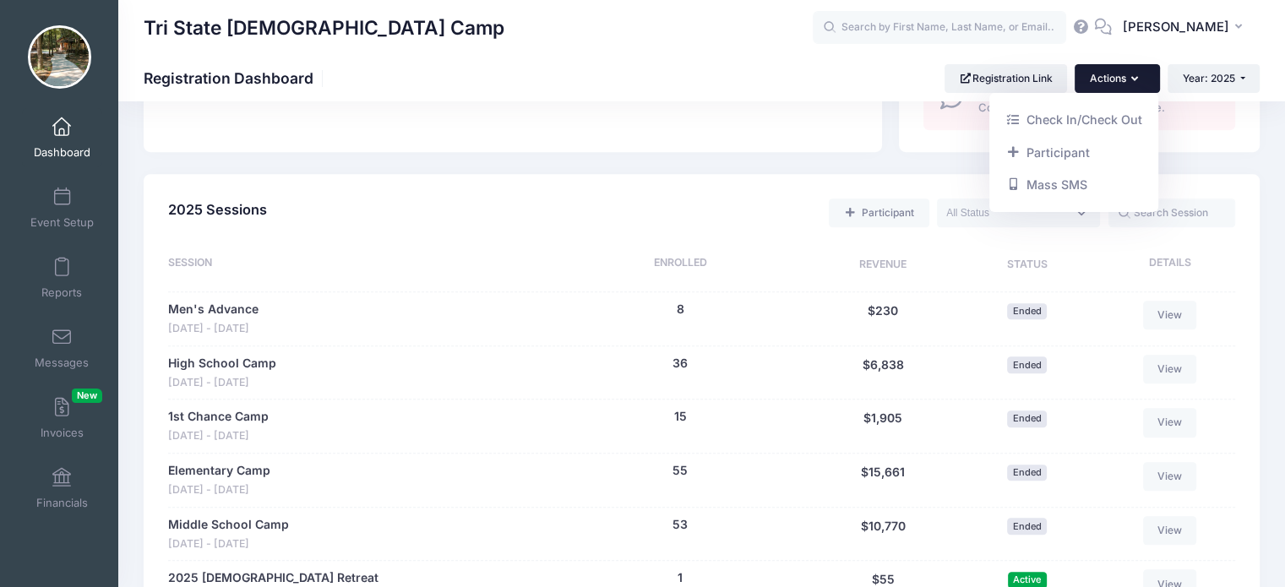
scroll to position [760, 0]
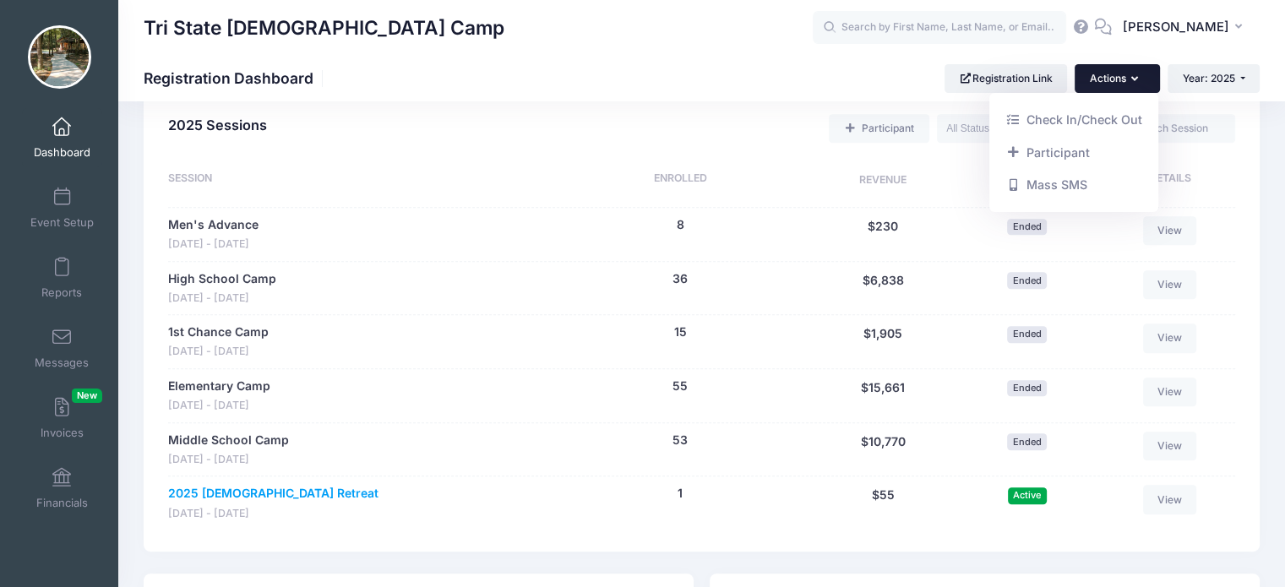
click at [236, 496] on link "2025 [DEMOGRAPHIC_DATA] Retreat" at bounding box center [273, 494] width 210 height 18
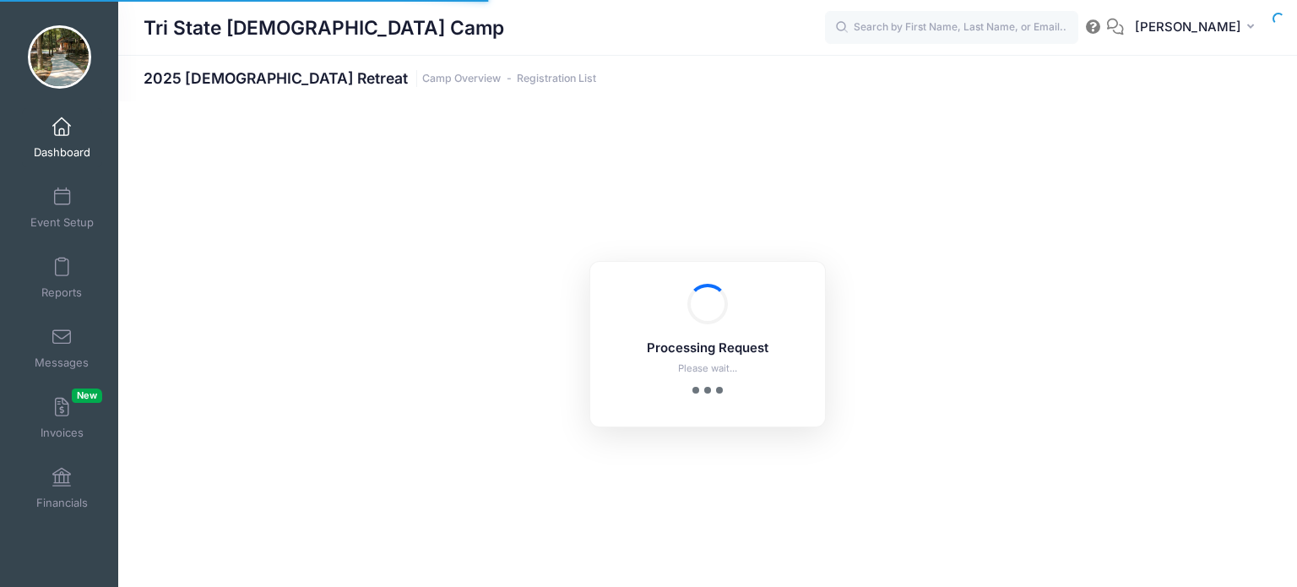
select select "10"
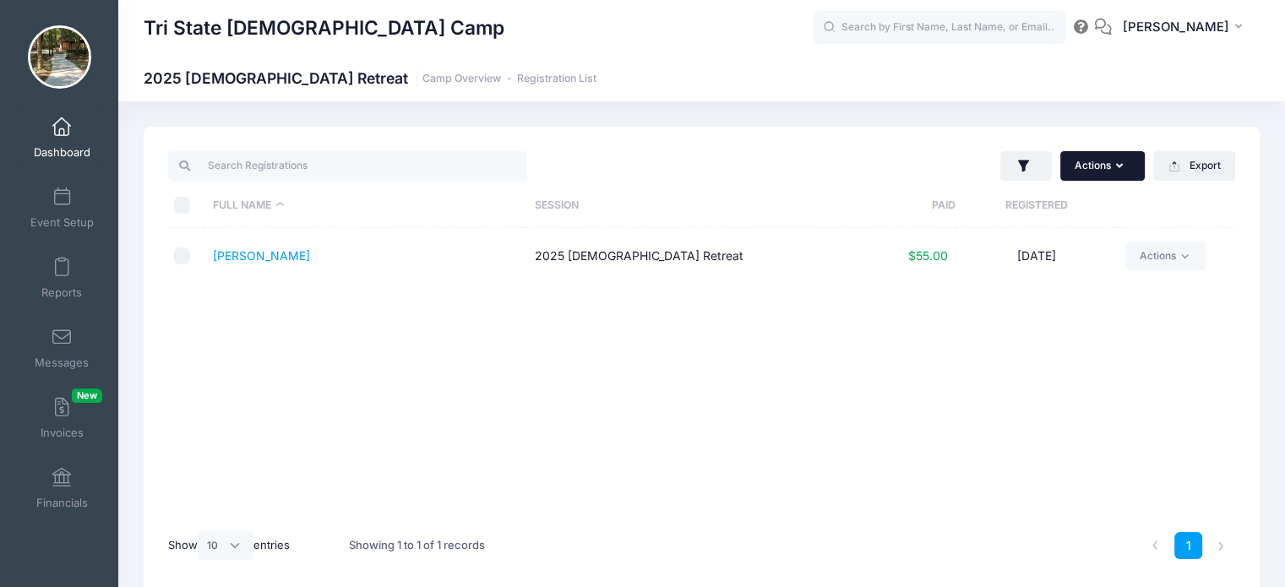
click at [1121, 166] on icon "button" at bounding box center [1123, 166] width 14 height 0
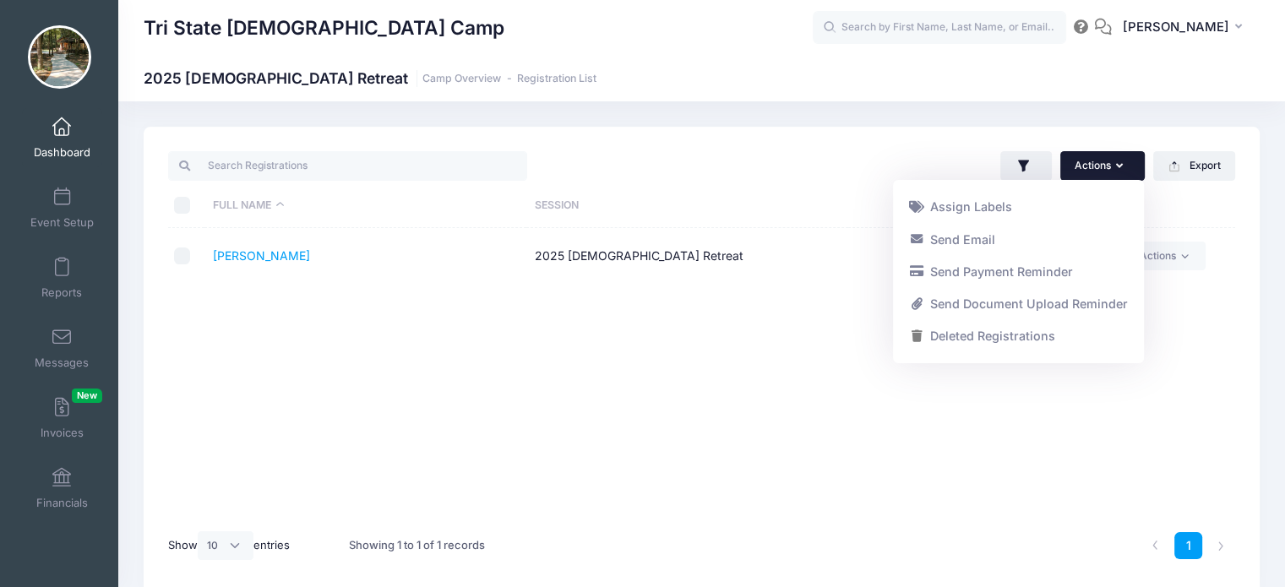
click at [54, 138] on link "Dashboard" at bounding box center [62, 137] width 80 height 59
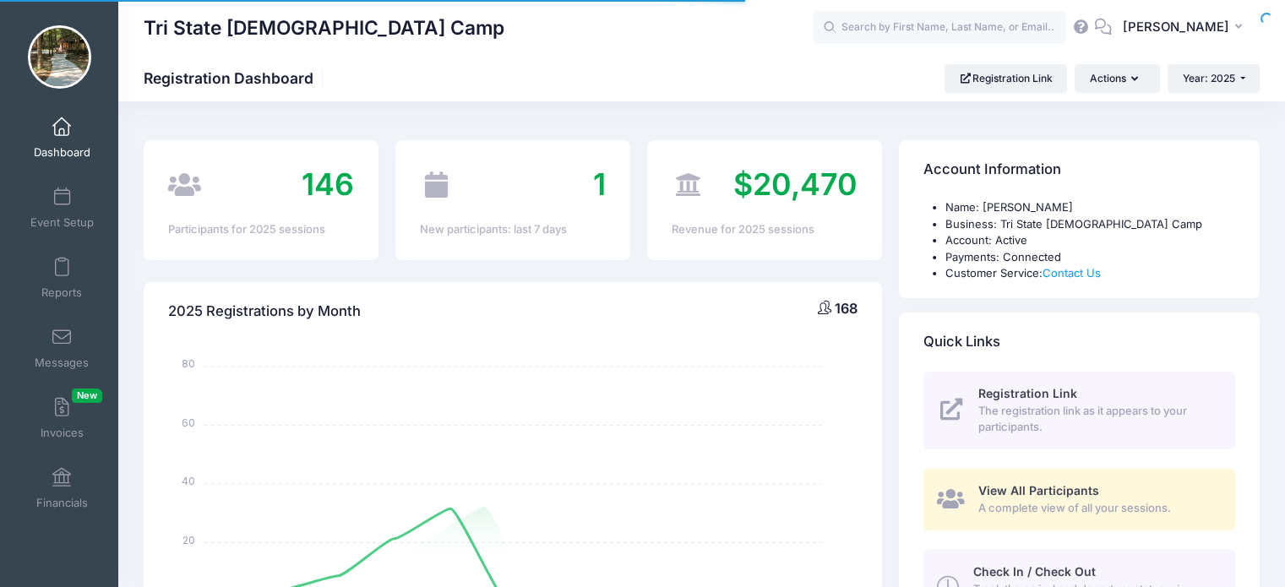
select select
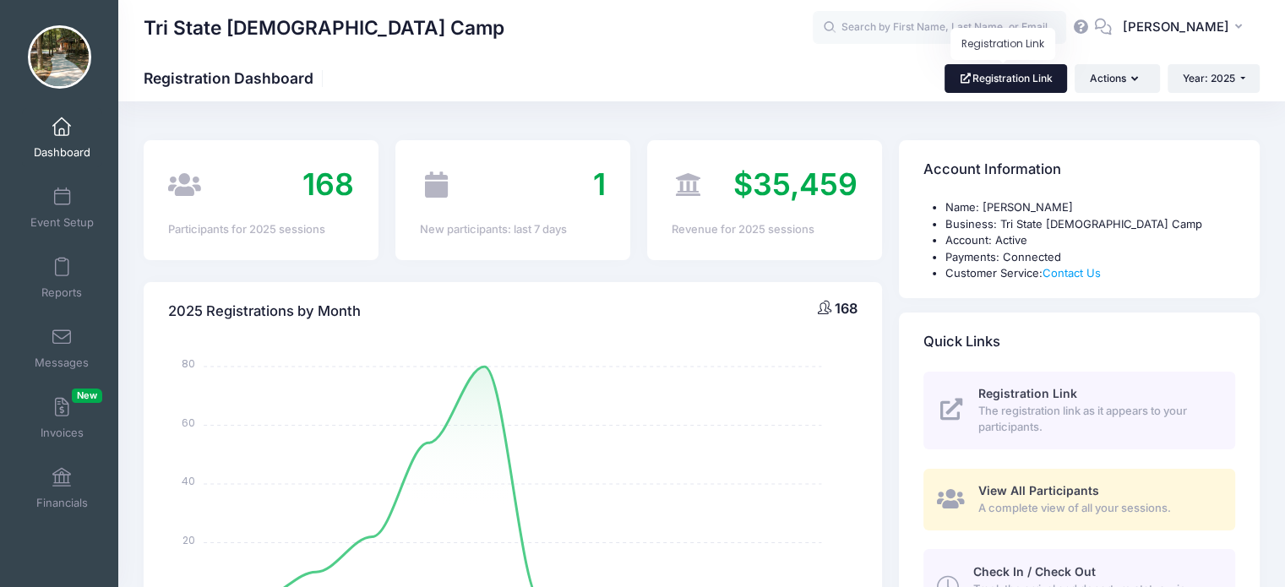
click at [1028, 87] on link "Registration Link" at bounding box center [1005, 78] width 122 height 29
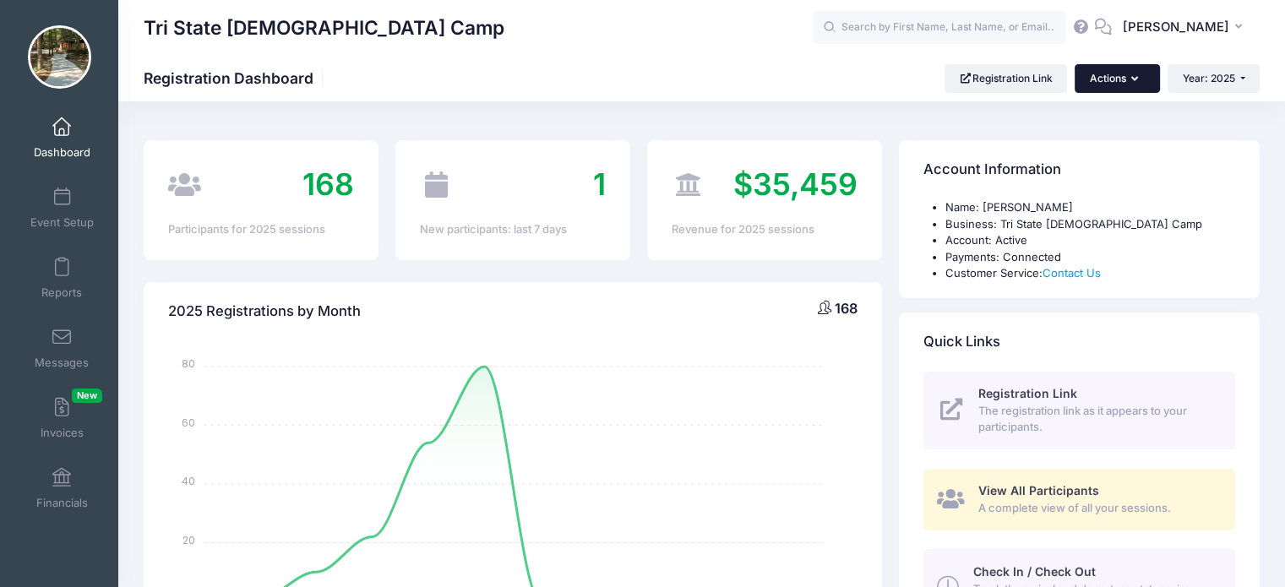
click at [1146, 80] on button "Actions" at bounding box center [1116, 78] width 84 height 29
click at [1024, 156] on link "Participant" at bounding box center [1073, 152] width 153 height 32
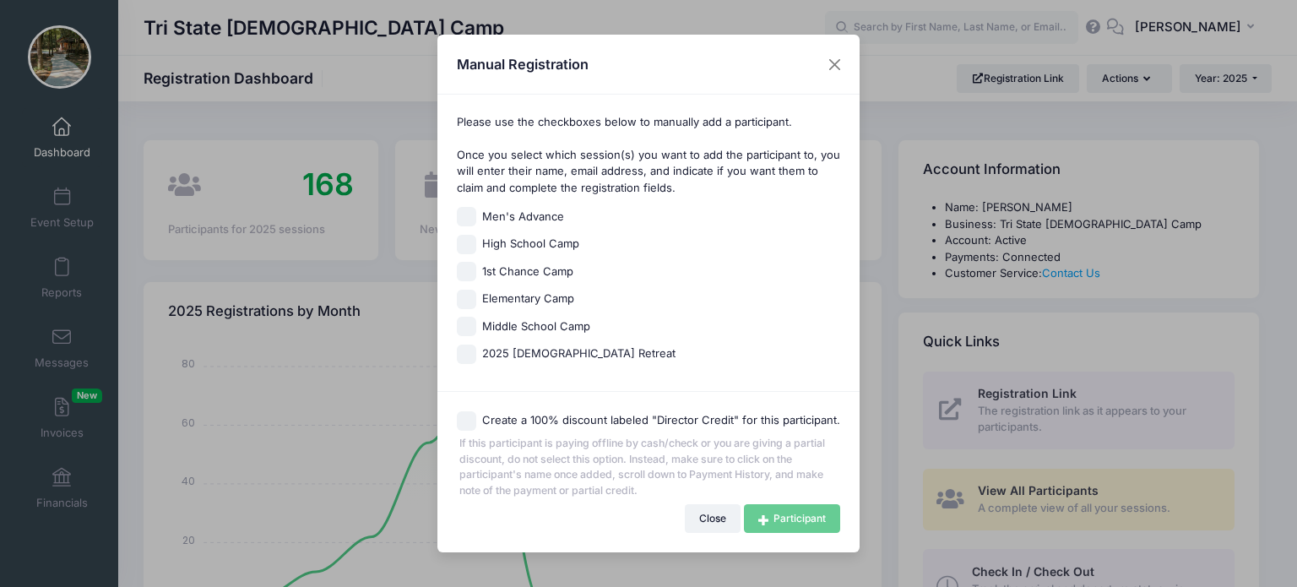
click at [470, 354] on input "2025 [DEMOGRAPHIC_DATA] Retreat" at bounding box center [466, 354] width 19 height 19
checkbox input "true"
click at [822, 517] on link "Participant" at bounding box center [792, 518] width 96 height 29
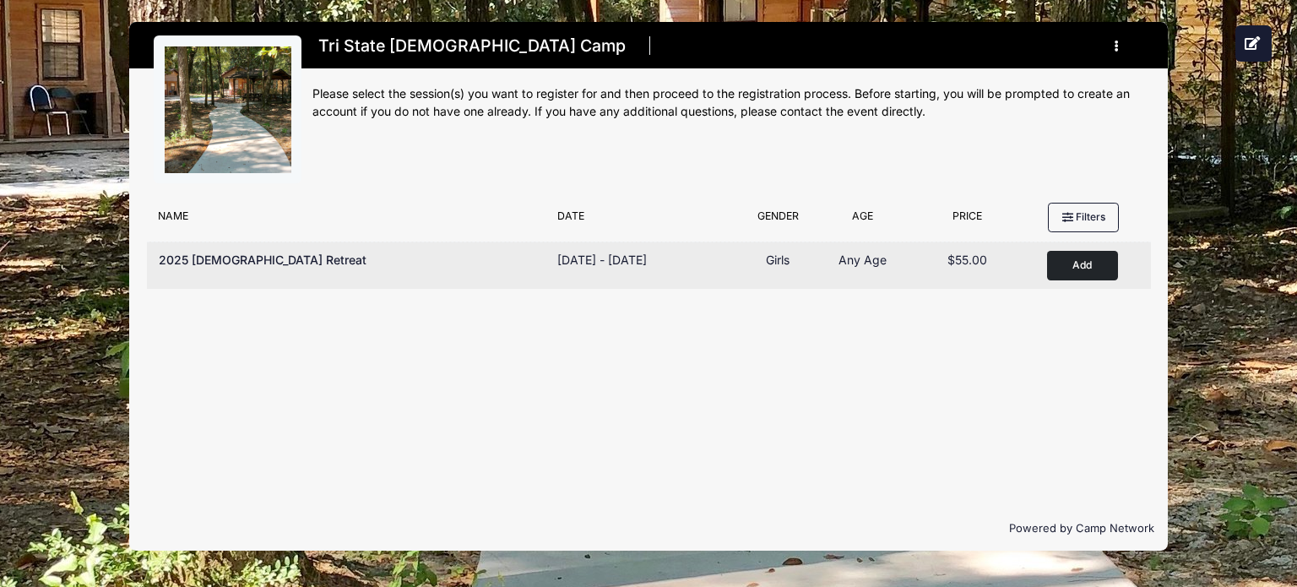
drag, startPoint x: 852, startPoint y: 265, endPoint x: 1074, endPoint y: 276, distance: 222.4
click at [1074, 276] on button "Add to Cart" at bounding box center [1082, 266] width 71 height 30
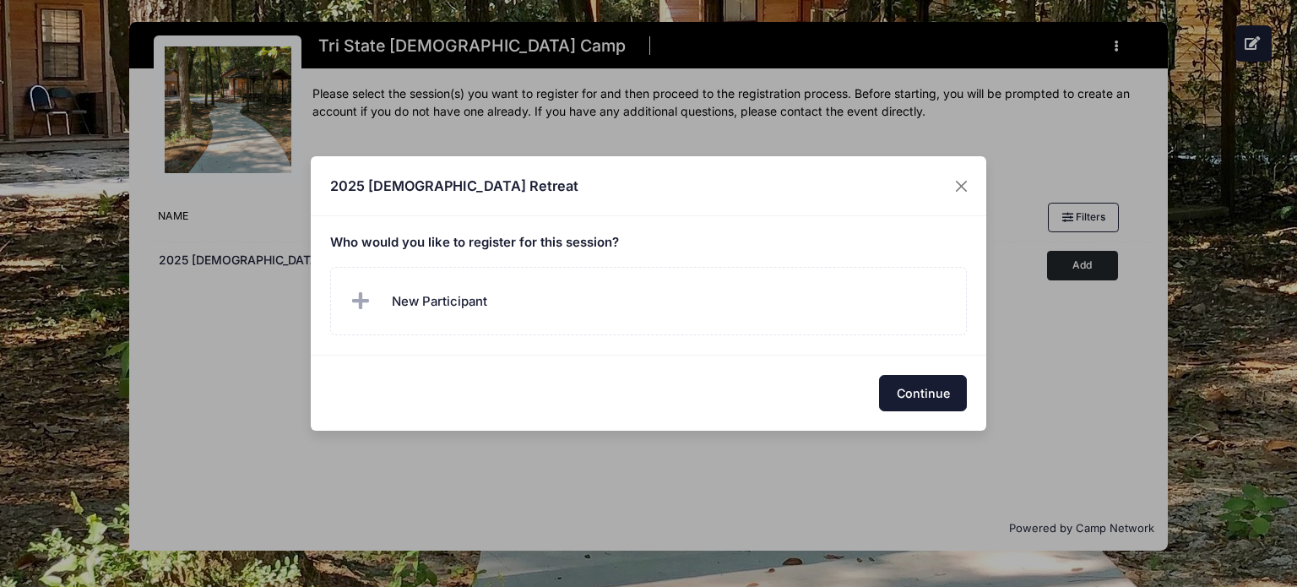
click at [933, 397] on button "Continue" at bounding box center [923, 393] width 88 height 36
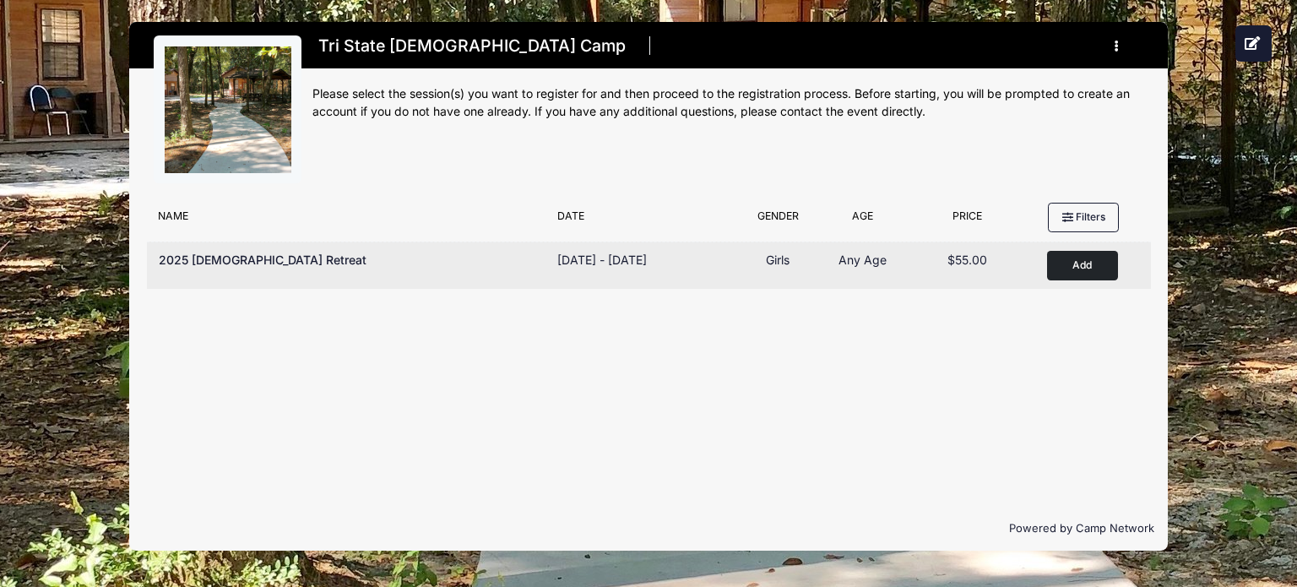
click at [1070, 264] on button "Add to Cart" at bounding box center [1082, 266] width 71 height 30
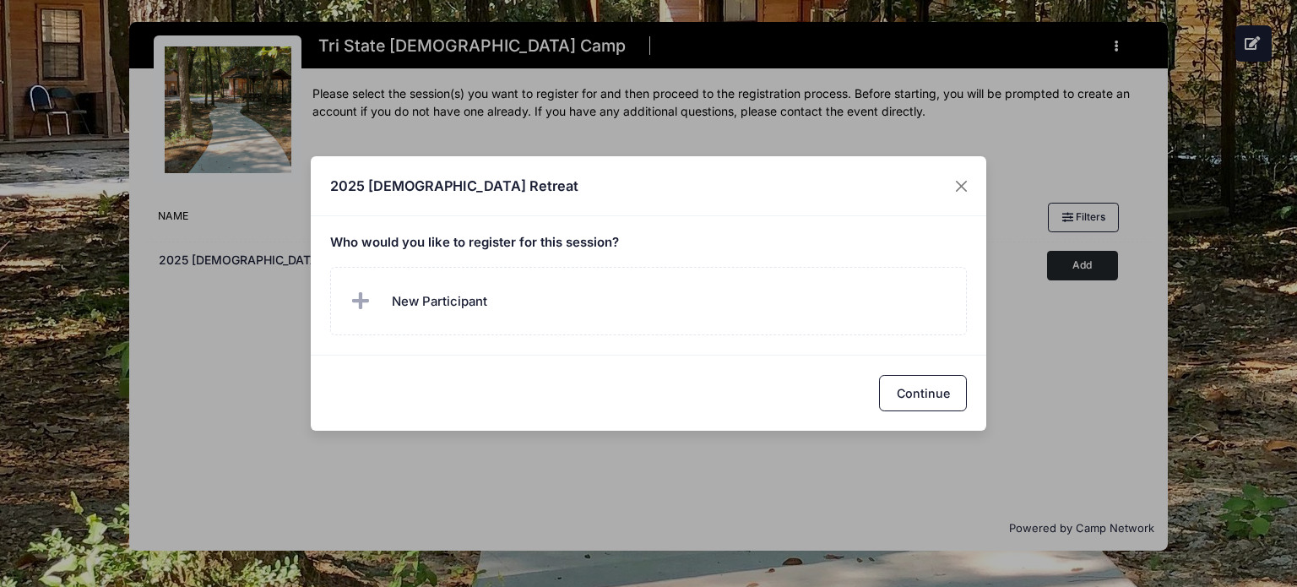
click at [600, 251] on h5 "Who would you like to register for this session?" at bounding box center [649, 243] width 638 height 15
click at [966, 185] on button "Close" at bounding box center [962, 186] width 30 height 30
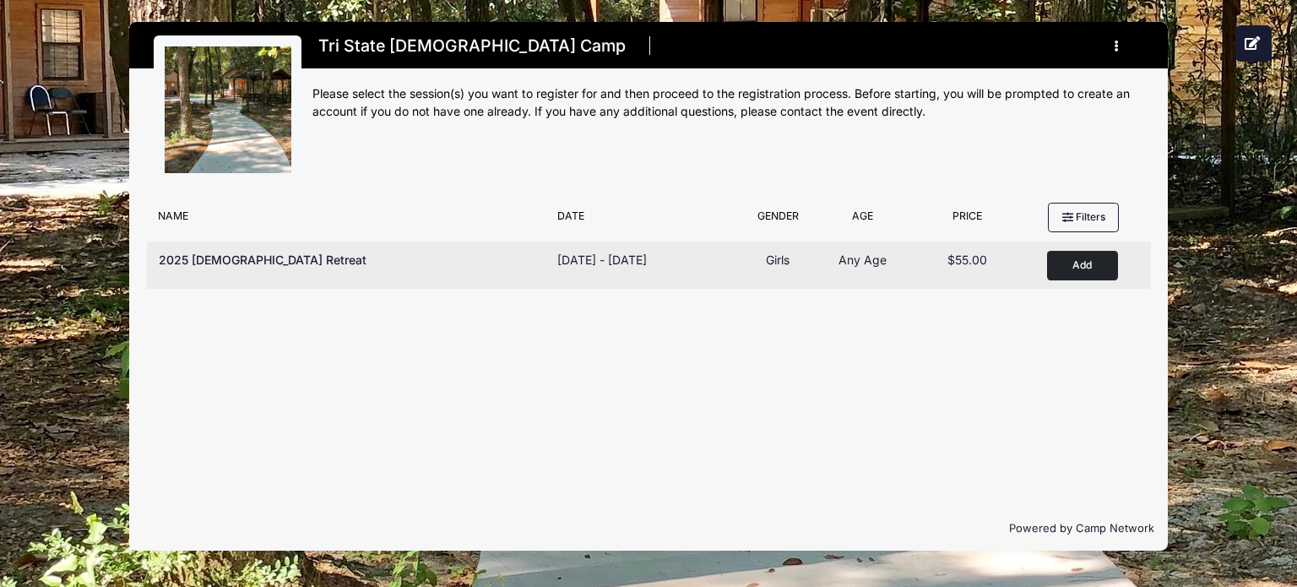
click at [1080, 265] on button "Add to Cart" at bounding box center [1082, 266] width 71 height 30
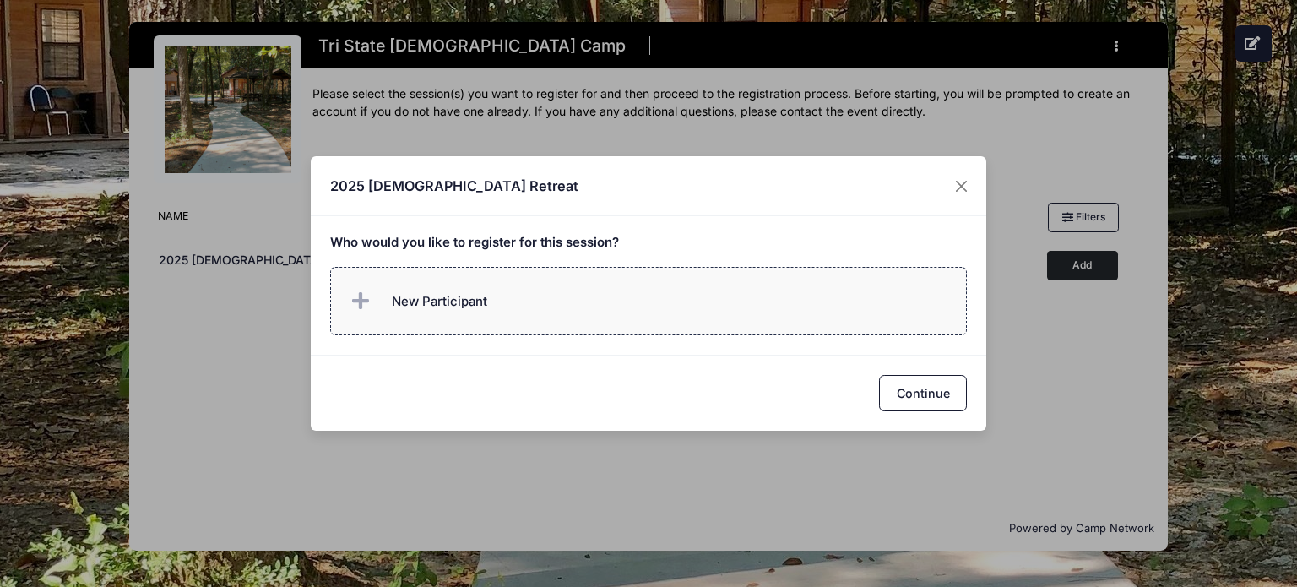
click at [452, 300] on span "New Participant" at bounding box center [439, 301] width 95 height 19
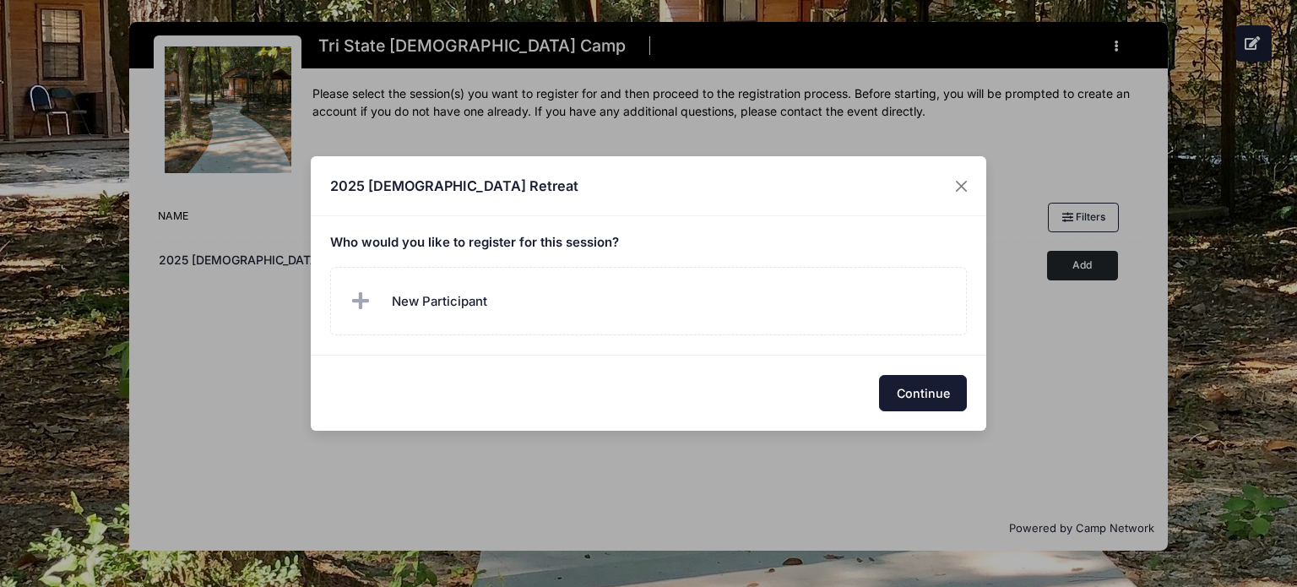
click at [922, 445] on div "2025 Ladies Retreat Who would you like to register for this session?" at bounding box center [648, 293] width 1297 height 587
click at [959, 185] on button "Close" at bounding box center [962, 186] width 30 height 30
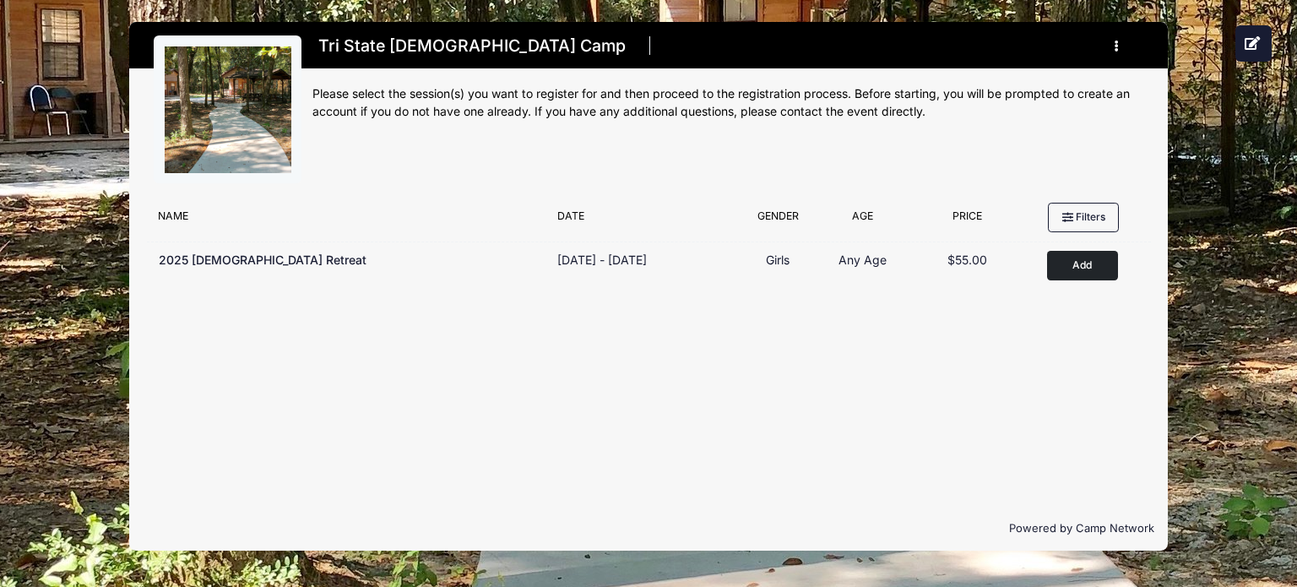
click at [1258, 96] on div "Tri State Christian Camp Register My Profile My Events My Registrations" at bounding box center [648, 286] width 1247 height 573
